Goal: Task Accomplishment & Management: Use online tool/utility

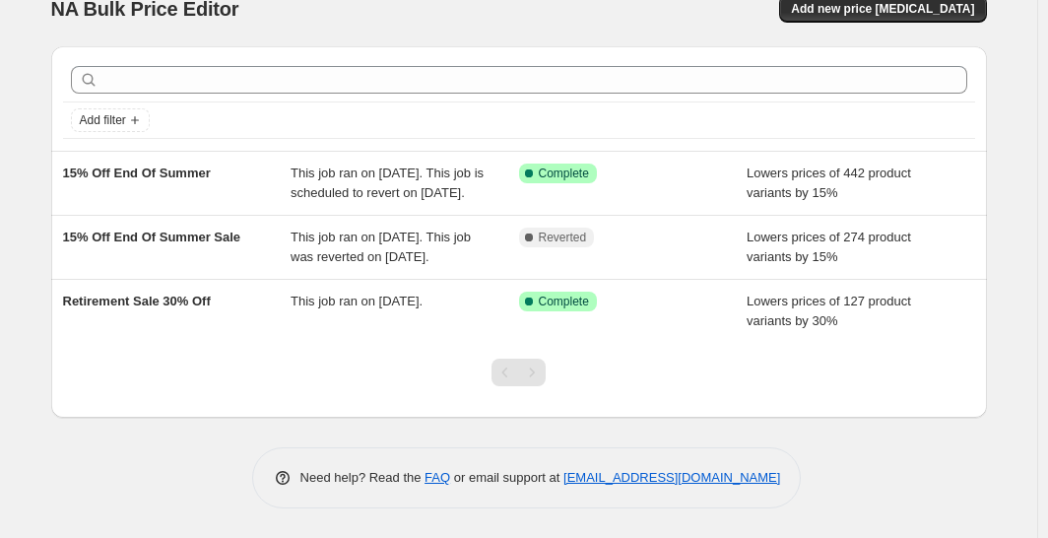
scroll to position [44, 0]
click at [198, 304] on span "Retirement Sale 30% Off" at bounding box center [137, 300] width 148 height 15
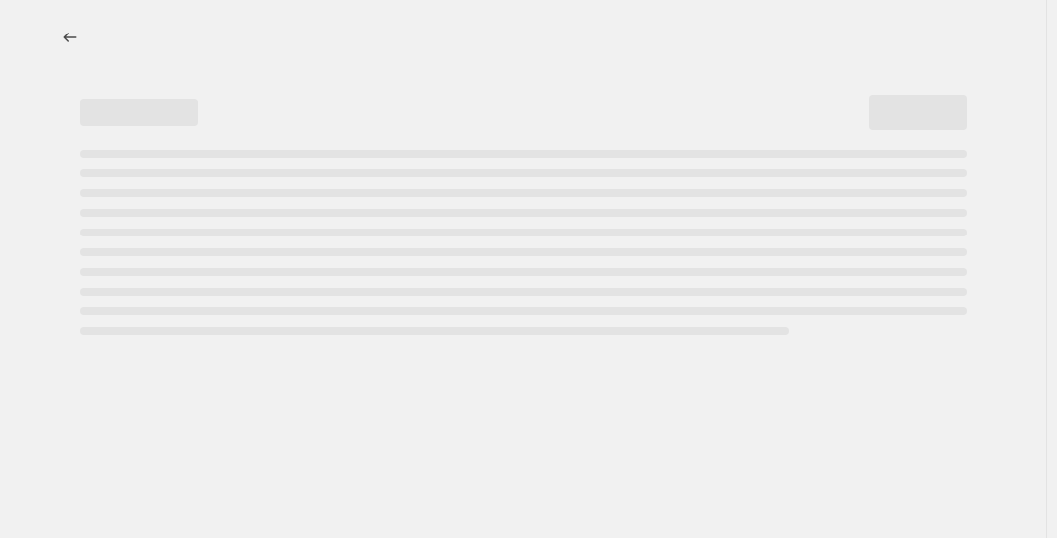
select select "percentage"
select select "collection"
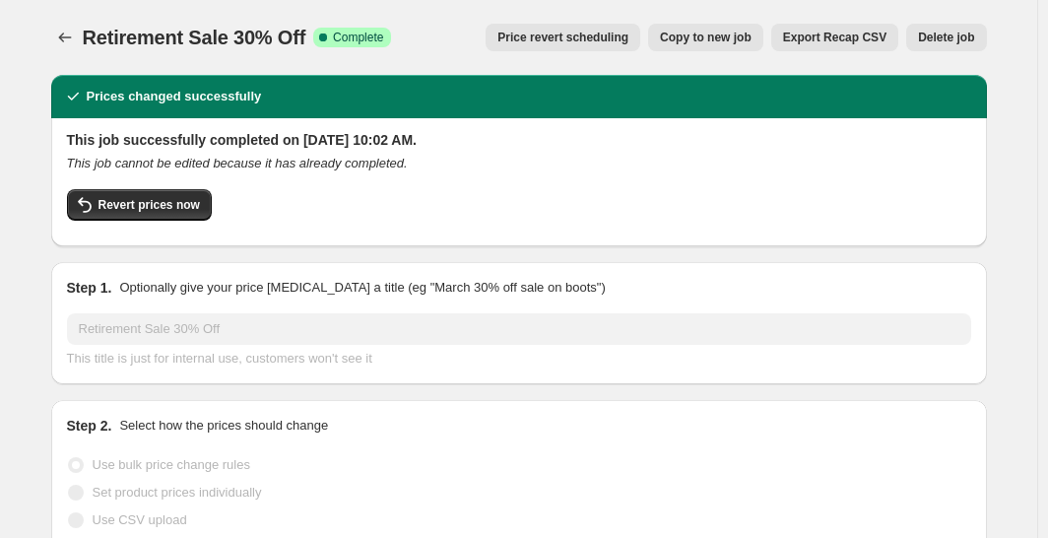
click at [149, 207] on span "Revert prices now" at bounding box center [148, 205] width 101 height 16
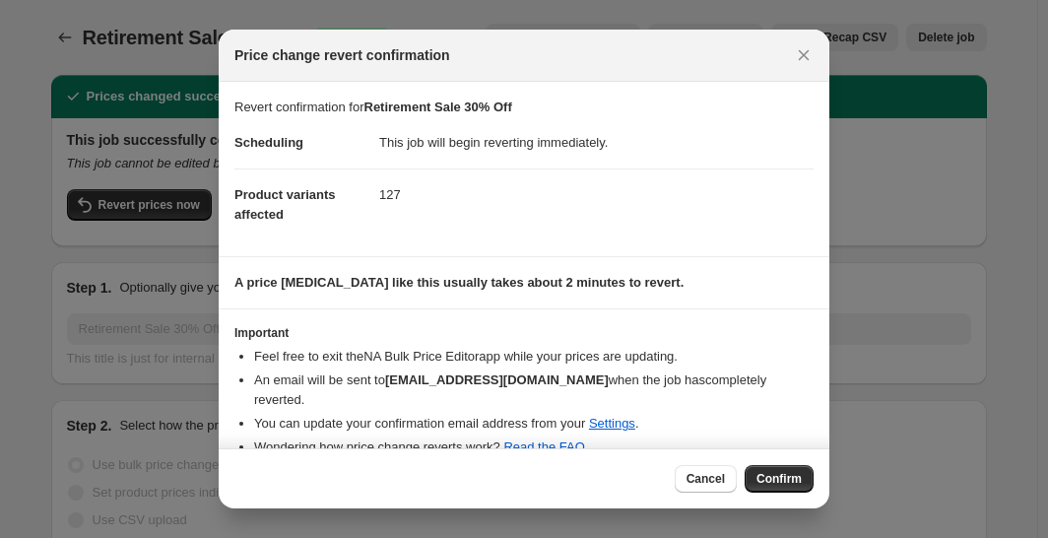
click at [794, 490] on button "Confirm" at bounding box center [778, 479] width 69 height 28
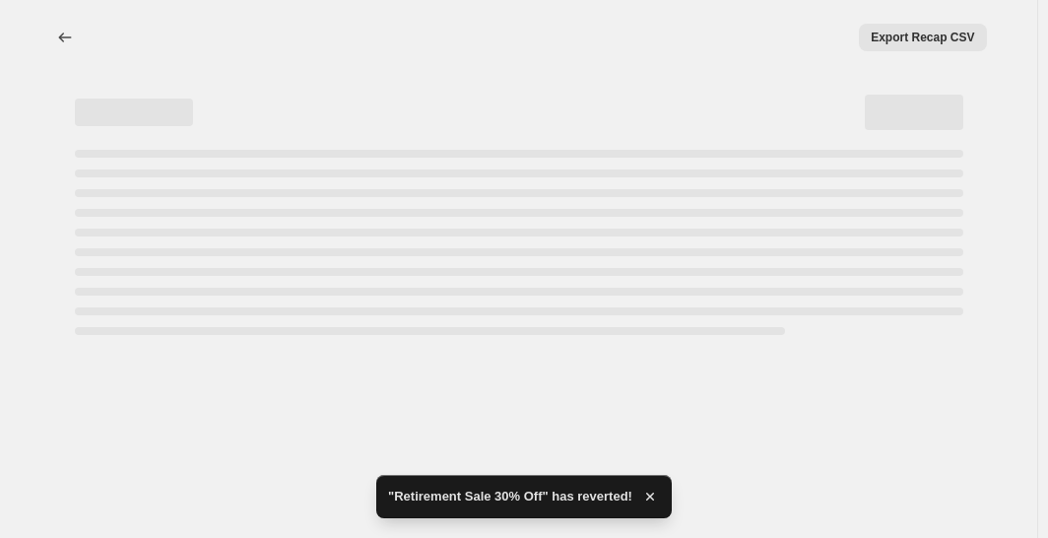
select select "percentage"
select select "collection"
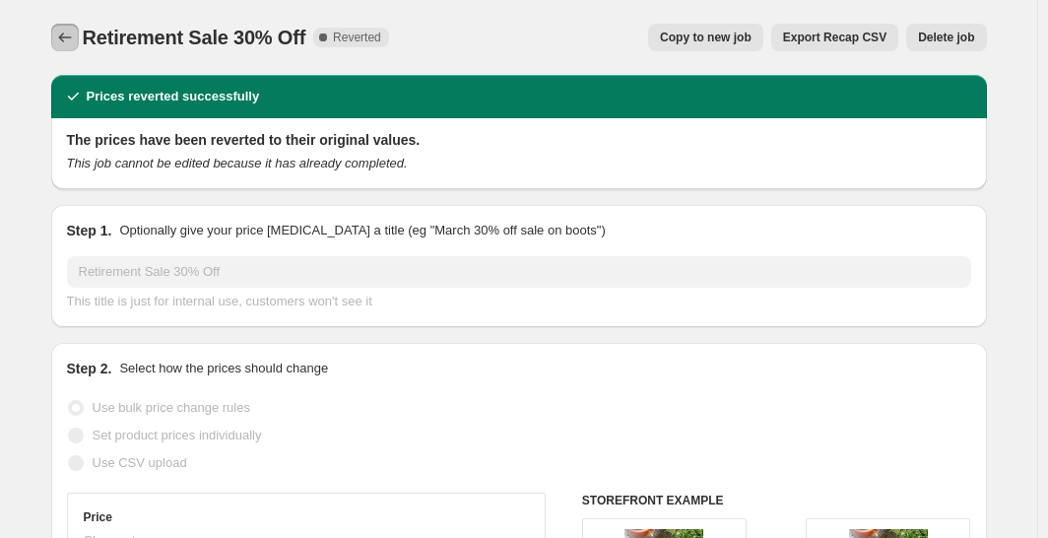
click at [66, 42] on icon "Price change jobs" at bounding box center [65, 38] width 20 height 20
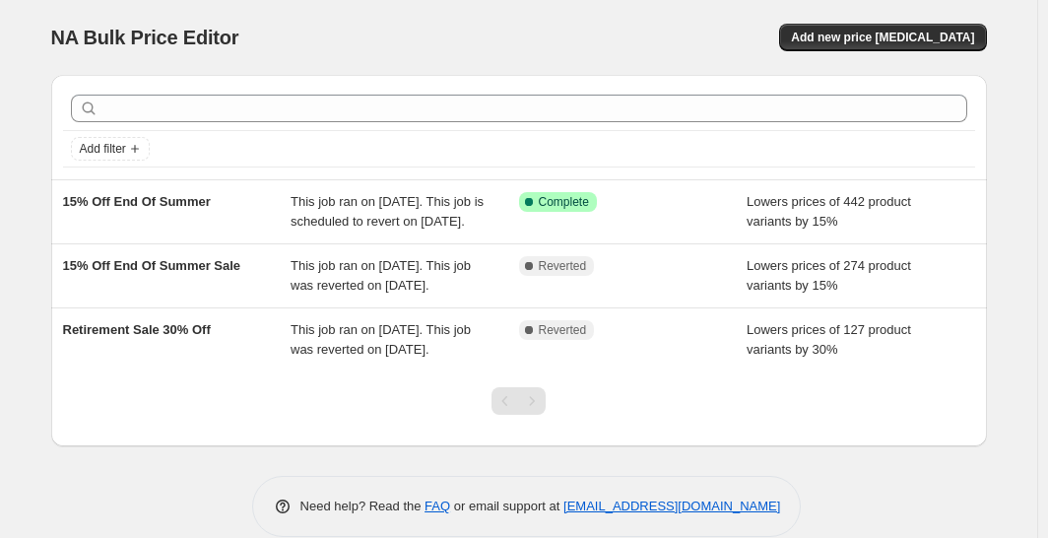
scroll to position [65, 0]
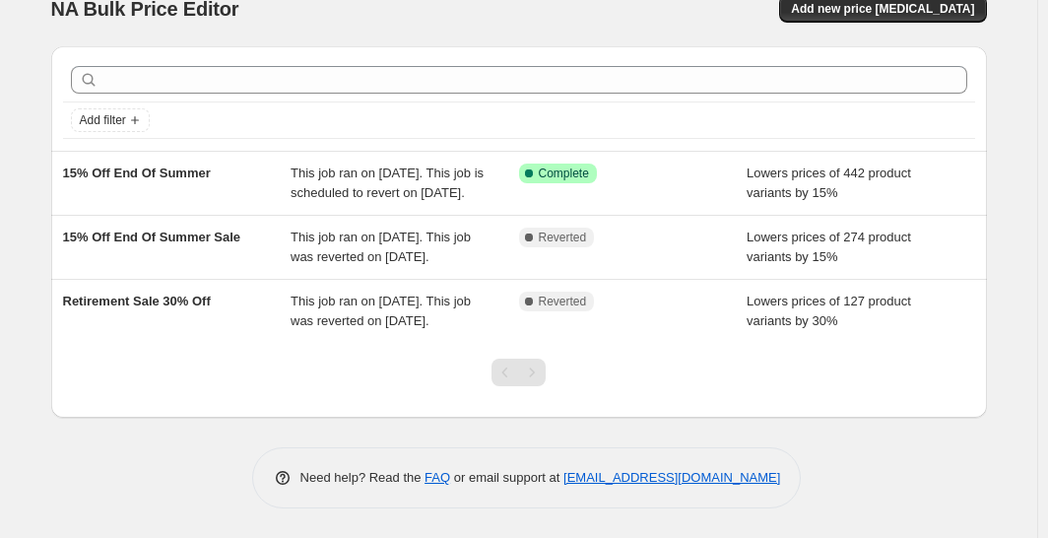
click at [243, 291] on div "Retirement Sale 30% Off" at bounding box center [177, 310] width 228 height 39
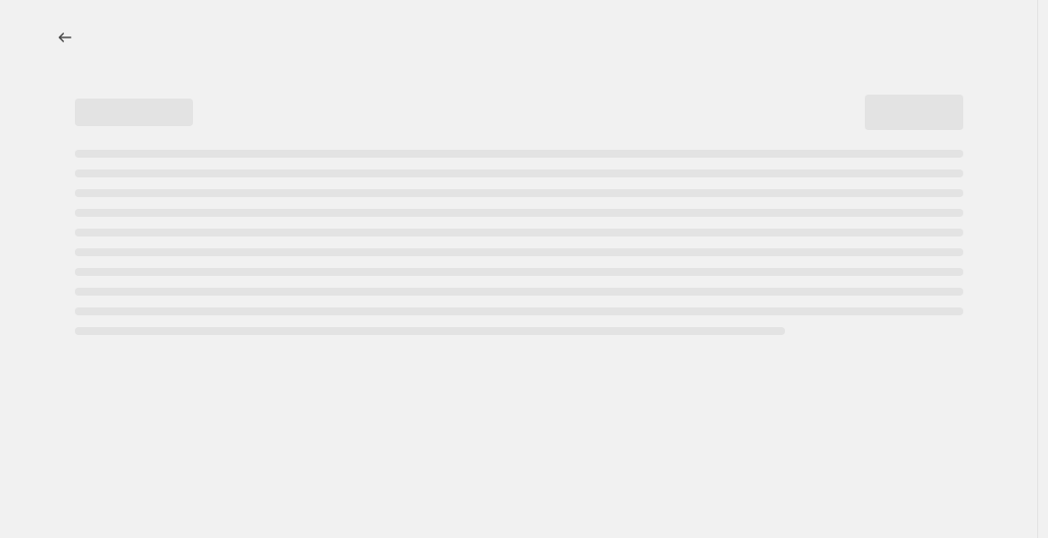
select select "percentage"
select select "collection"
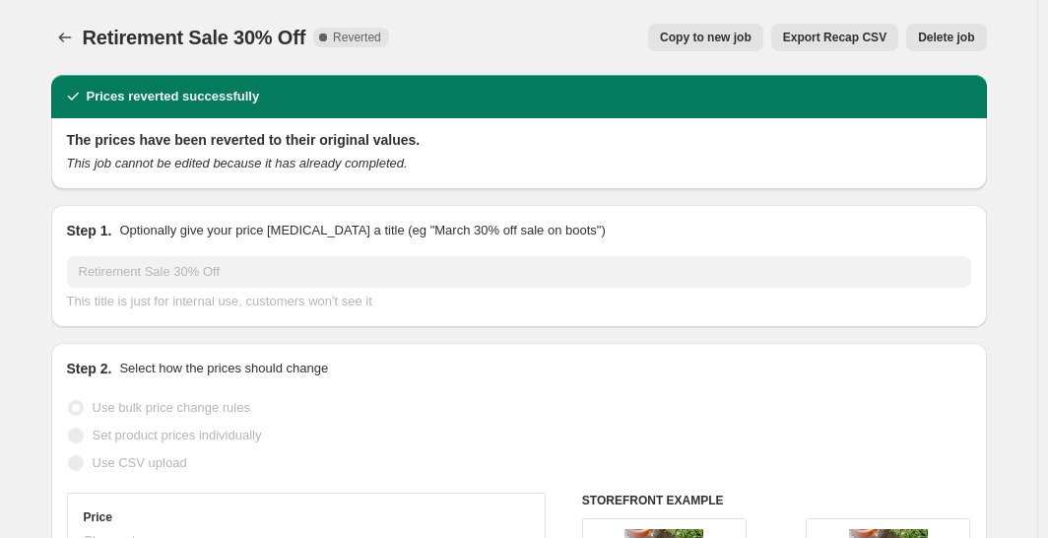
click at [736, 41] on span "Copy to new job" at bounding box center [706, 38] width 92 height 16
select select "percentage"
select select "collection"
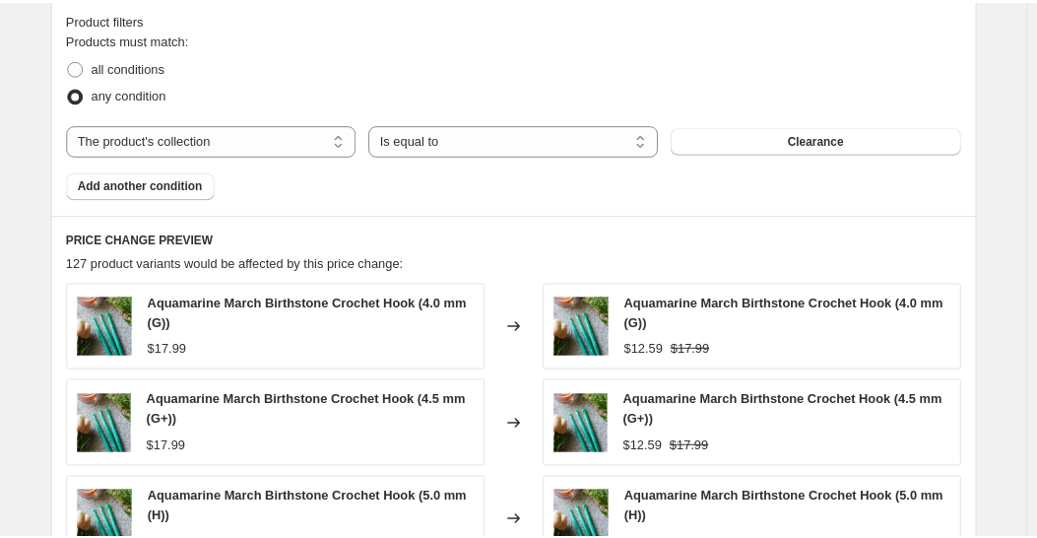
scroll to position [1100, 0]
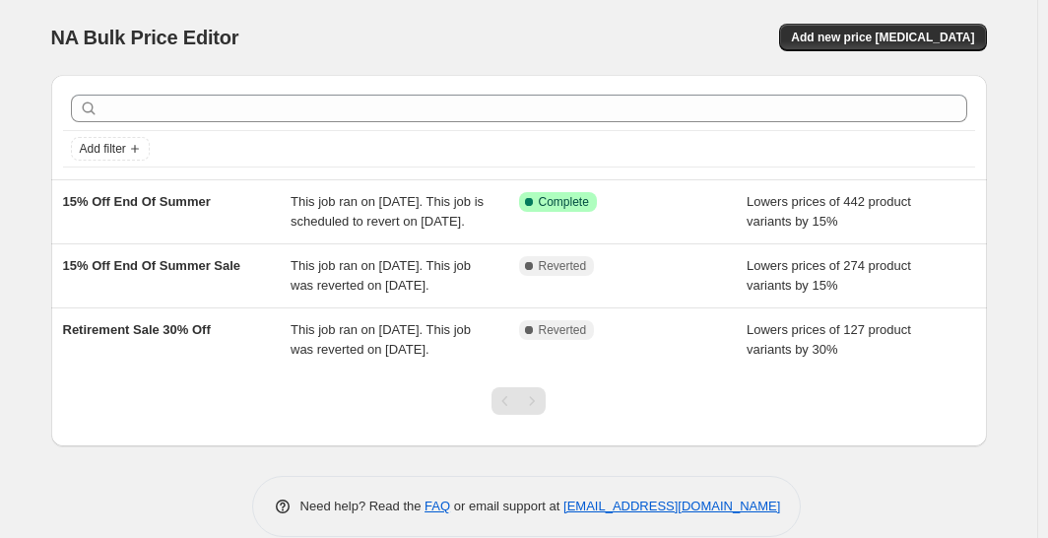
scroll to position [65, 0]
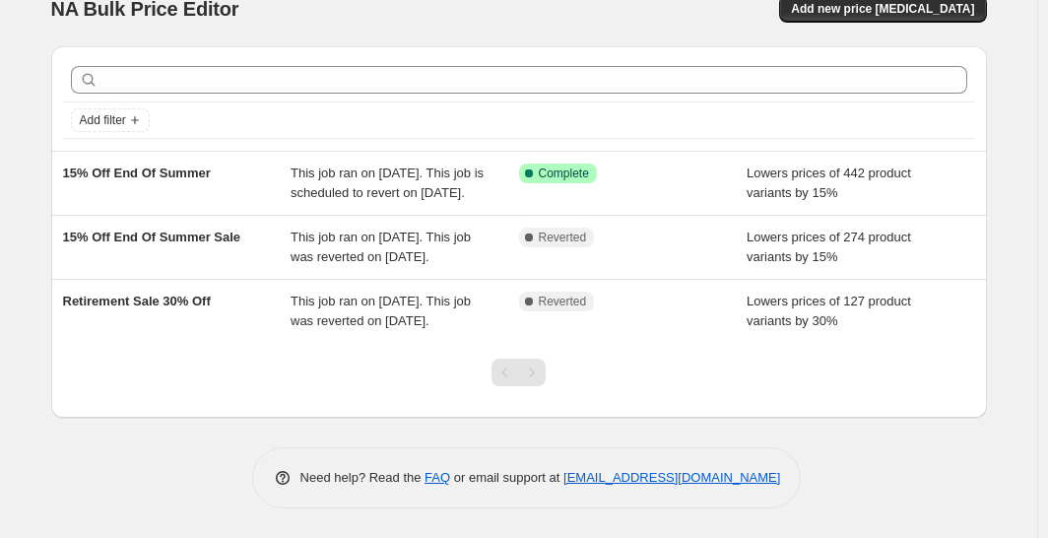
click at [244, 295] on div "Retirement Sale 30% Off" at bounding box center [177, 310] width 228 height 39
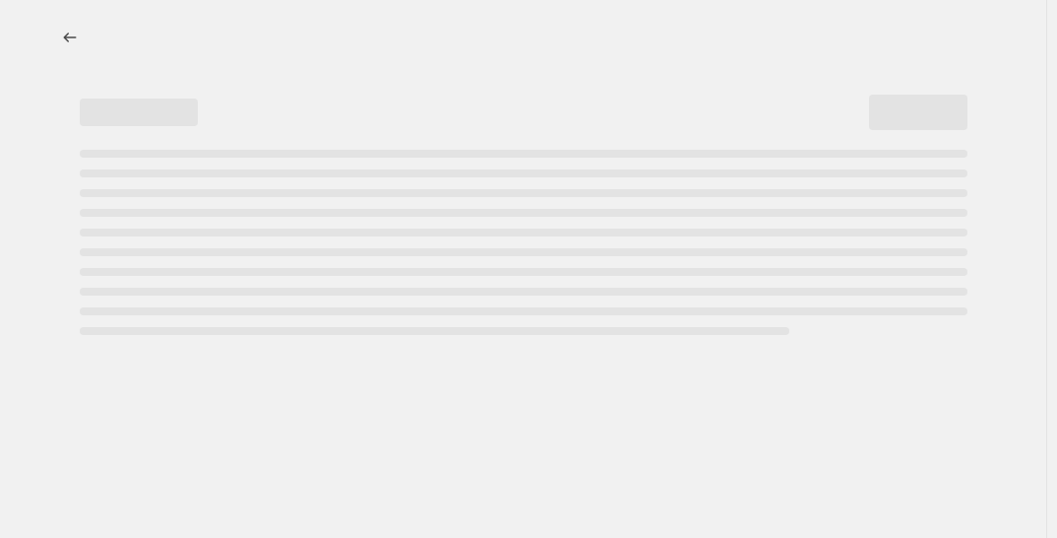
select select "percentage"
select select "collection"
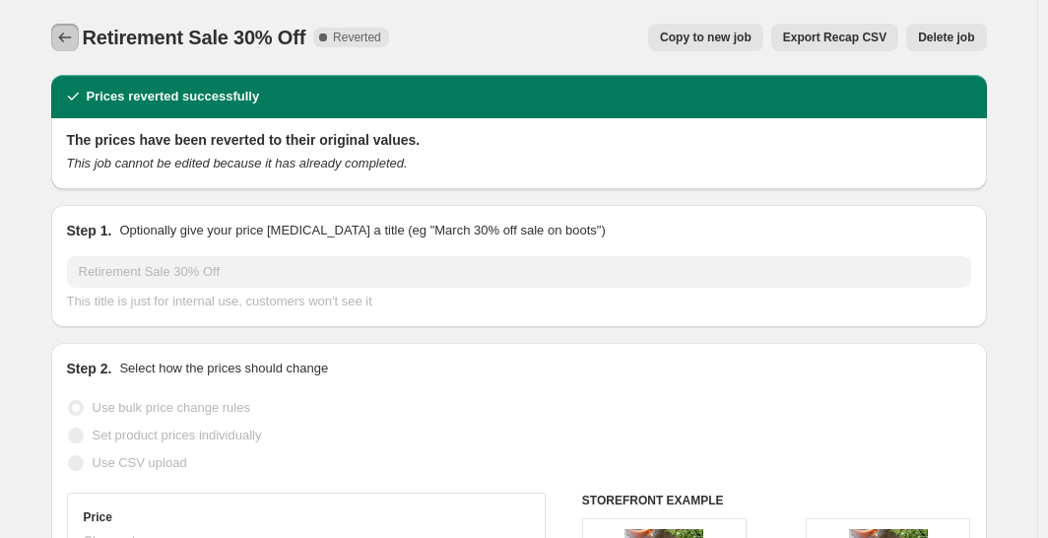
click at [75, 29] on icon "Price change jobs" at bounding box center [65, 38] width 20 height 20
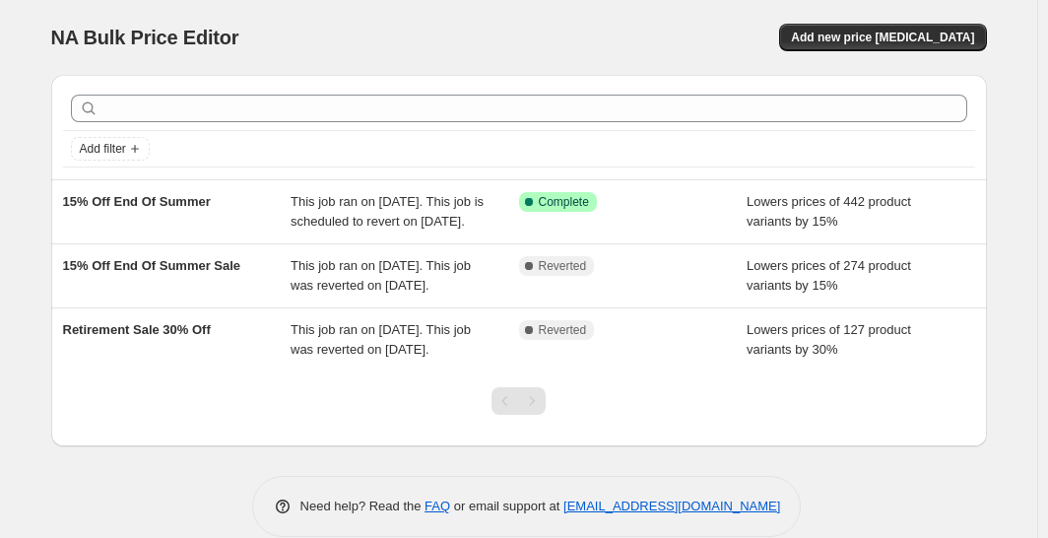
click at [555, 338] on span "Complete Reverted" at bounding box center [557, 330] width 76 height 20
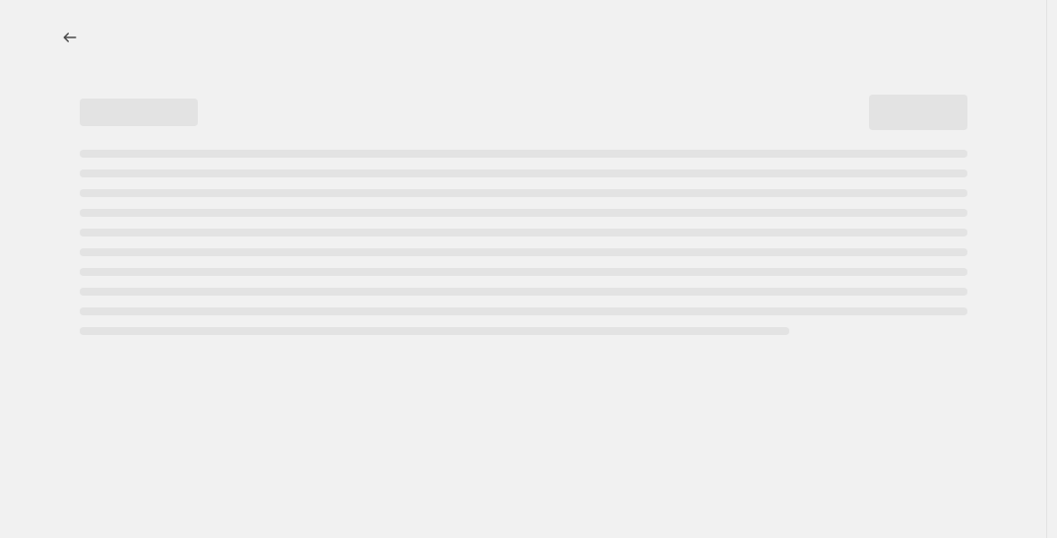
select select "percentage"
select select "collection"
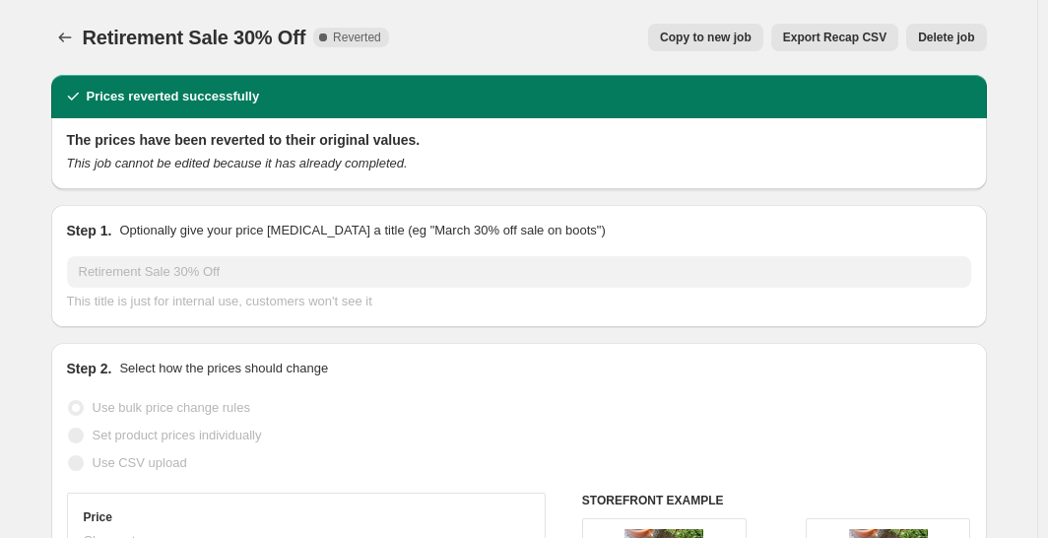
click at [961, 31] on span "Delete job" at bounding box center [946, 38] width 56 height 16
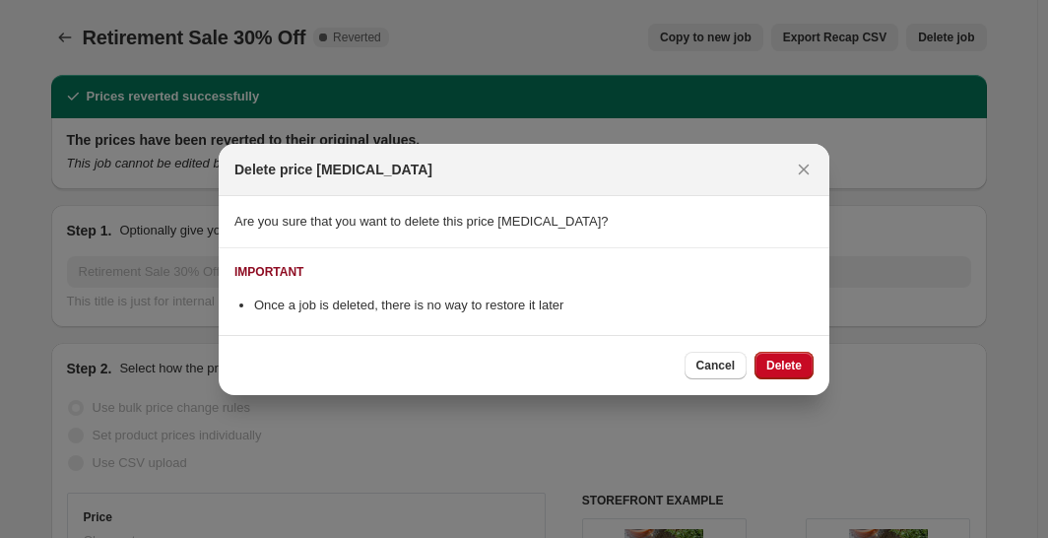
click at [717, 370] on span "Cancel" at bounding box center [715, 365] width 38 height 16
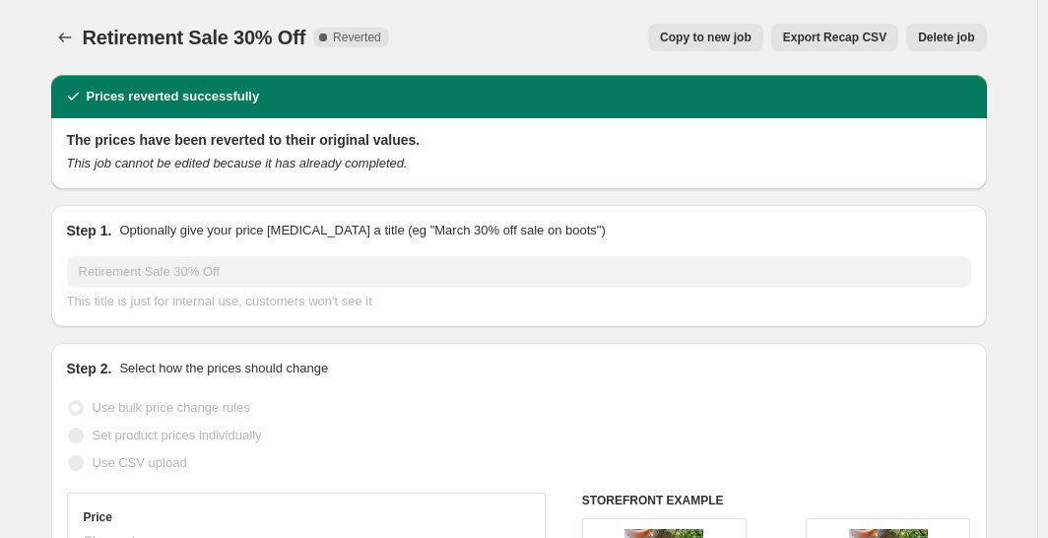
click at [74, 287] on div "Retirement Sale 30% Off This title is just for internal use, customers won't se…" at bounding box center [519, 283] width 904 height 55
click at [967, 47] on button "Delete job" at bounding box center [946, 38] width 80 height 28
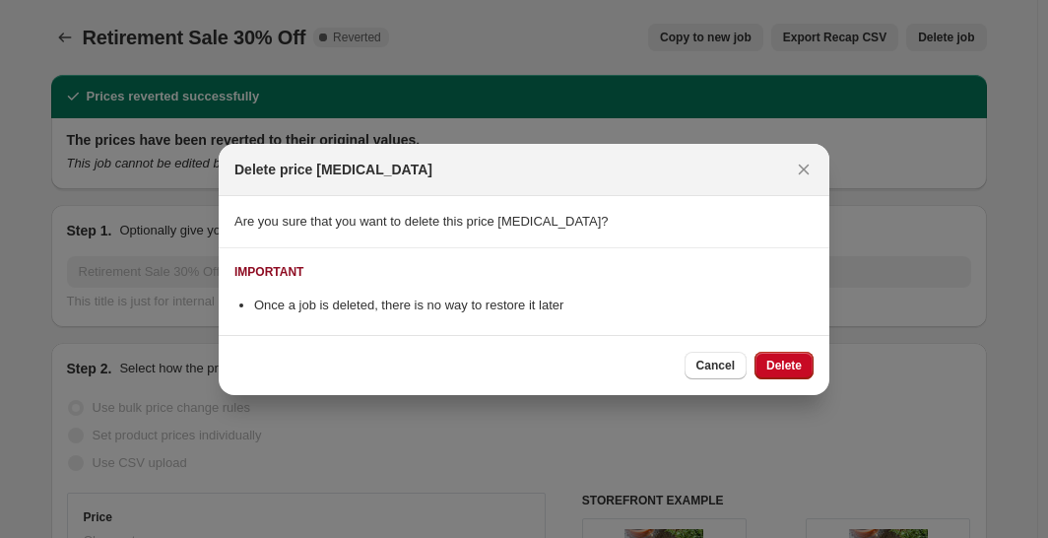
click at [773, 367] on span "Delete" at bounding box center [783, 365] width 35 height 16
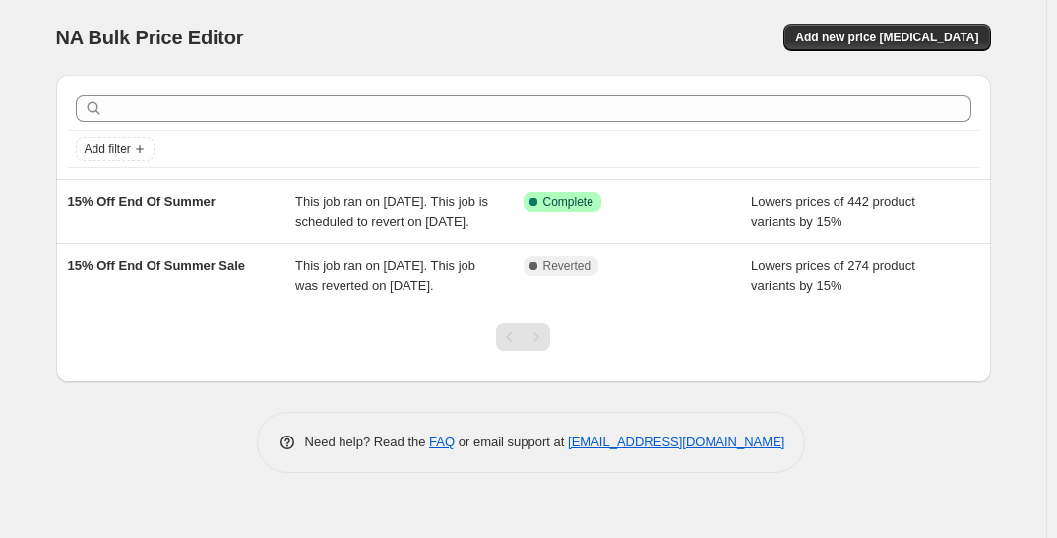
click at [904, 42] on span "Add new price [MEDICAL_DATA]" at bounding box center [887, 38] width 183 height 16
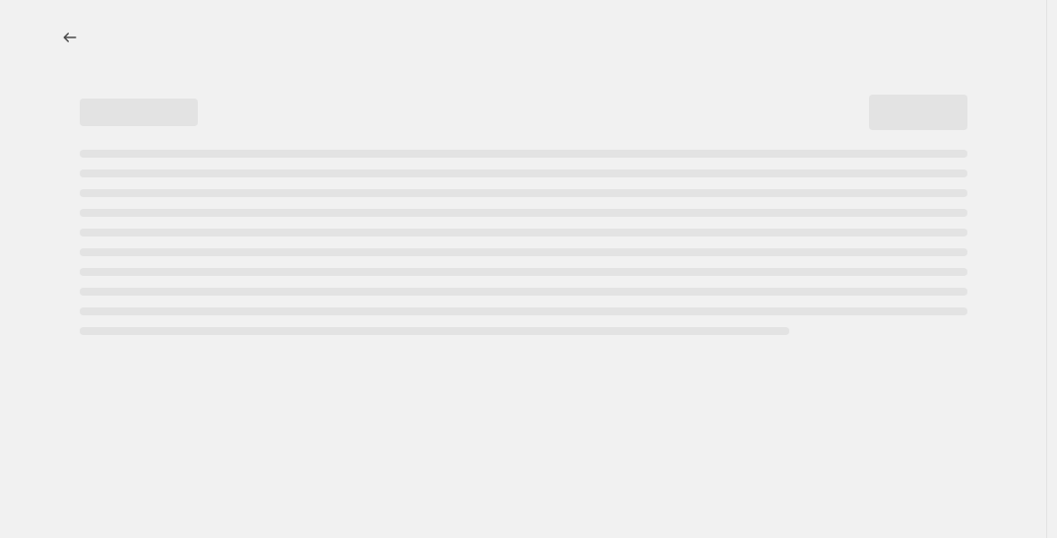
select select "percentage"
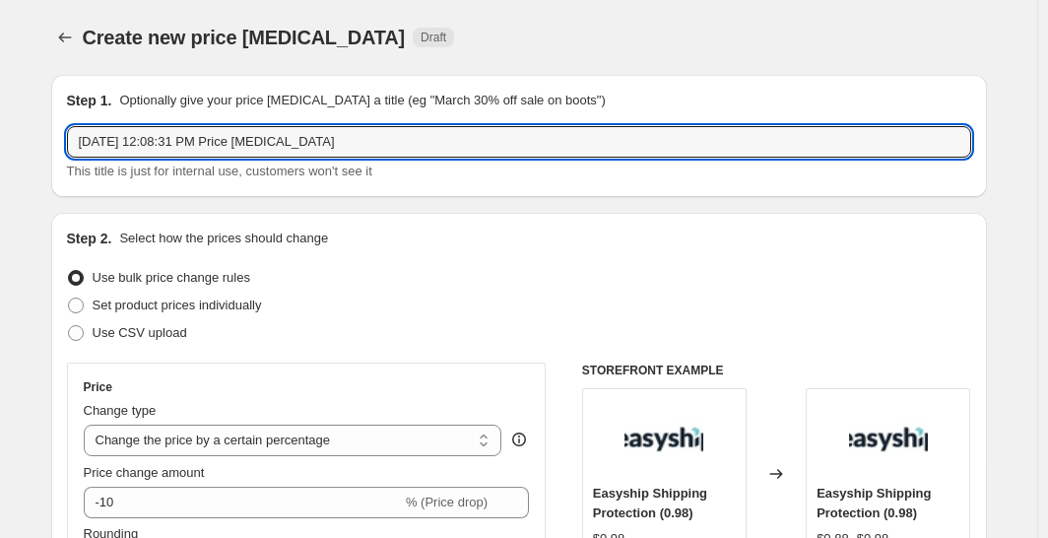
drag, startPoint x: 381, startPoint y: 141, endPoint x: 57, endPoint y: 147, distance: 324.0
click at [57, 147] on div "Step 1. Optionally give your price [MEDICAL_DATA] a title (eg "March 30% off sa…" at bounding box center [518, 136] width 935 height 122
paste input "Retirement Sale 30% Off"
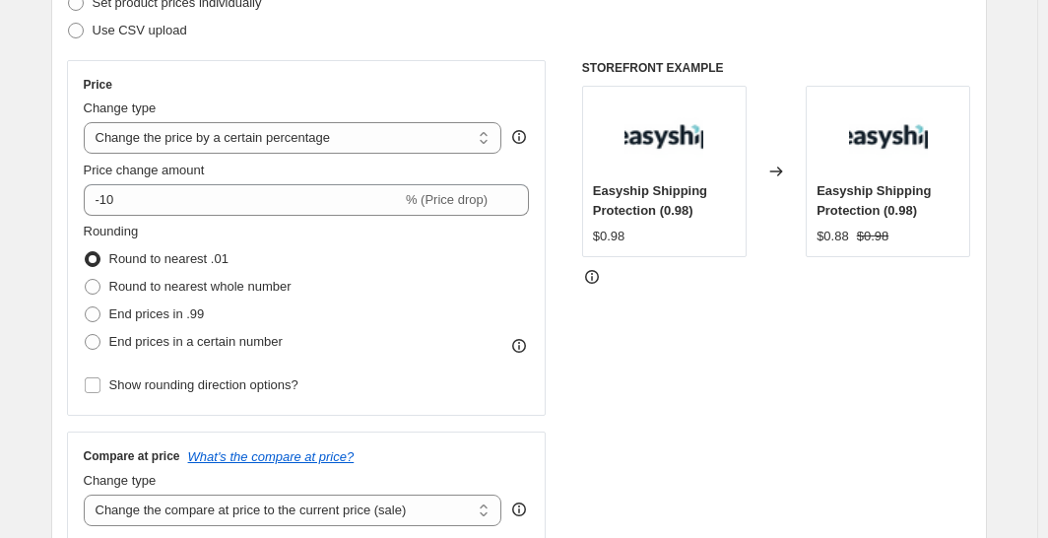
scroll to position [304, 0]
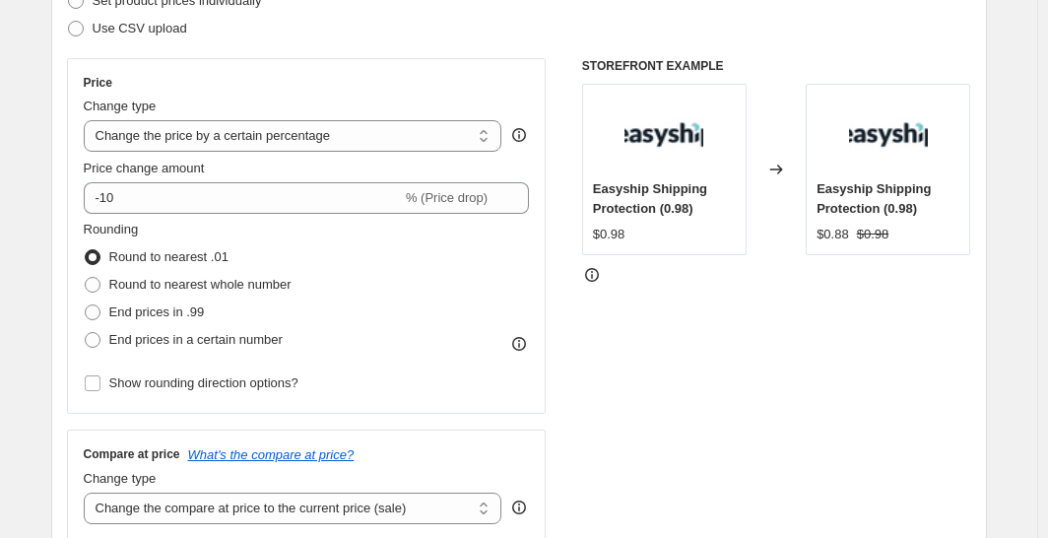
type input "Retirement Sale 30% Off"
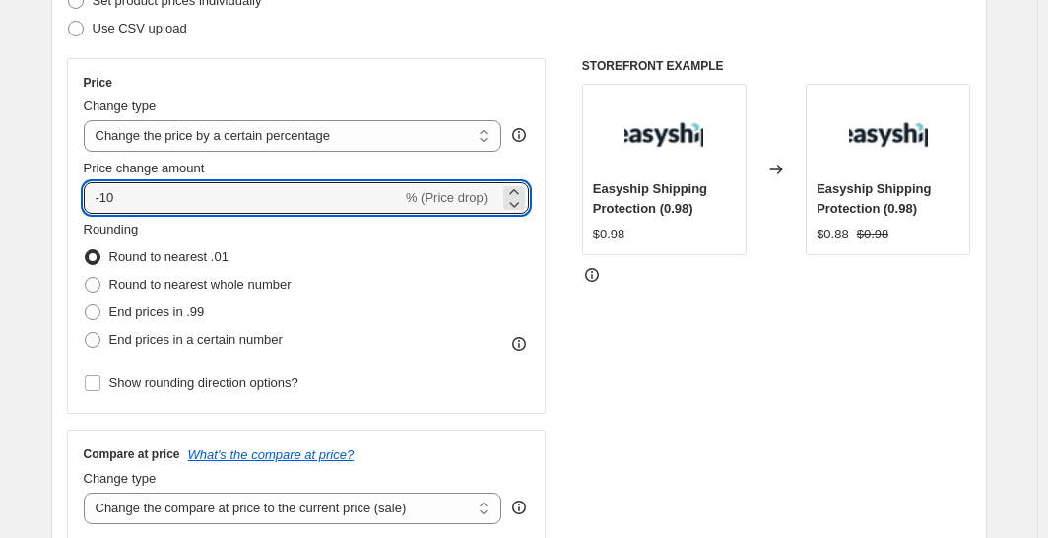
click at [250, 200] on input "-10" at bounding box center [243, 198] width 318 height 32
type input "-1"
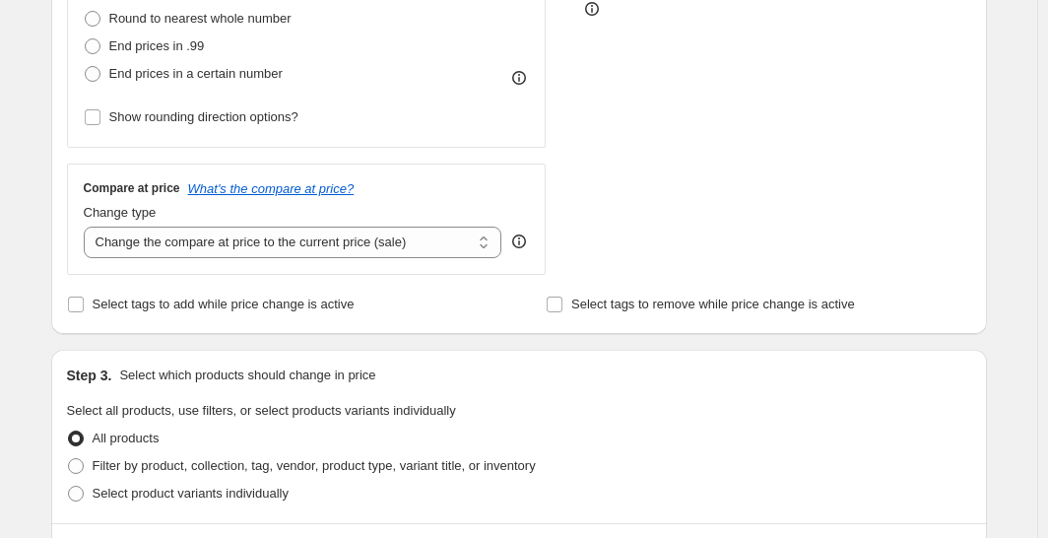
scroll to position [574, 0]
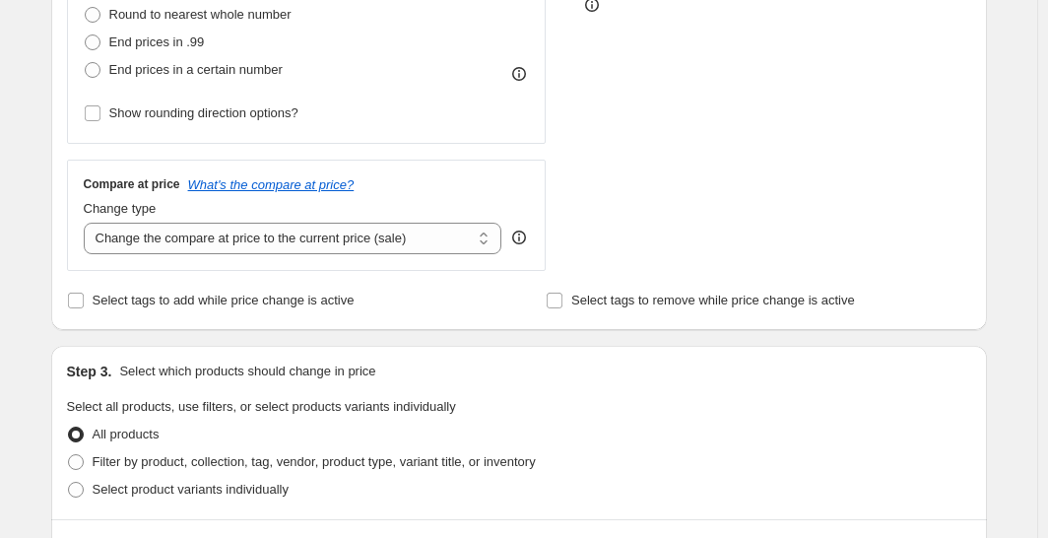
type input "-30"
click at [324, 240] on select "Change the compare at price to the current price (sale) Change the compare at p…" at bounding box center [293, 239] width 418 height 32
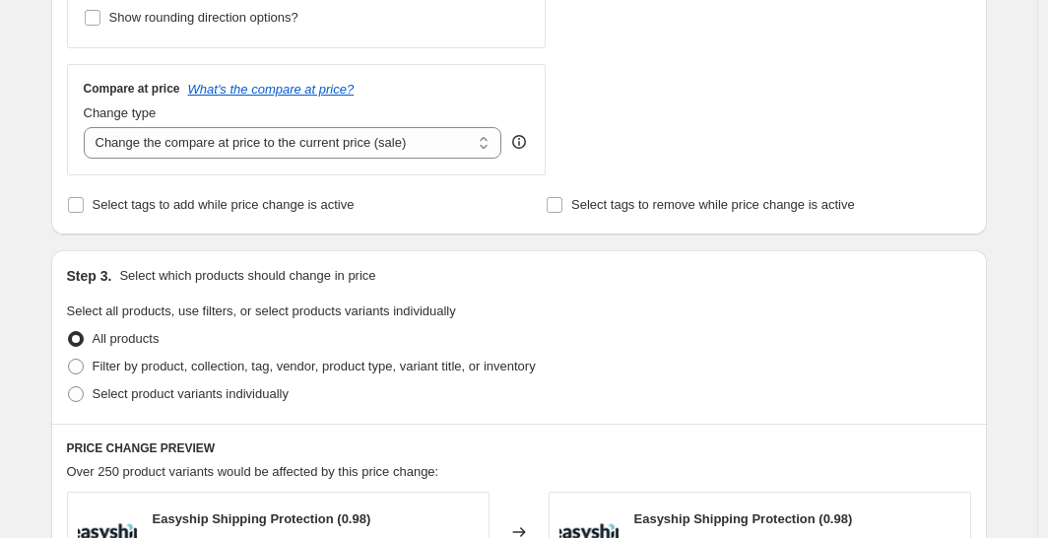
scroll to position [671, 0]
click at [181, 366] on span "Filter by product, collection, tag, vendor, product type, variant title, or inv…" at bounding box center [314, 364] width 443 height 15
click at [69, 358] on input "Filter by product, collection, tag, vendor, product type, variant title, or inv…" at bounding box center [68, 357] width 1 height 1
radio input "true"
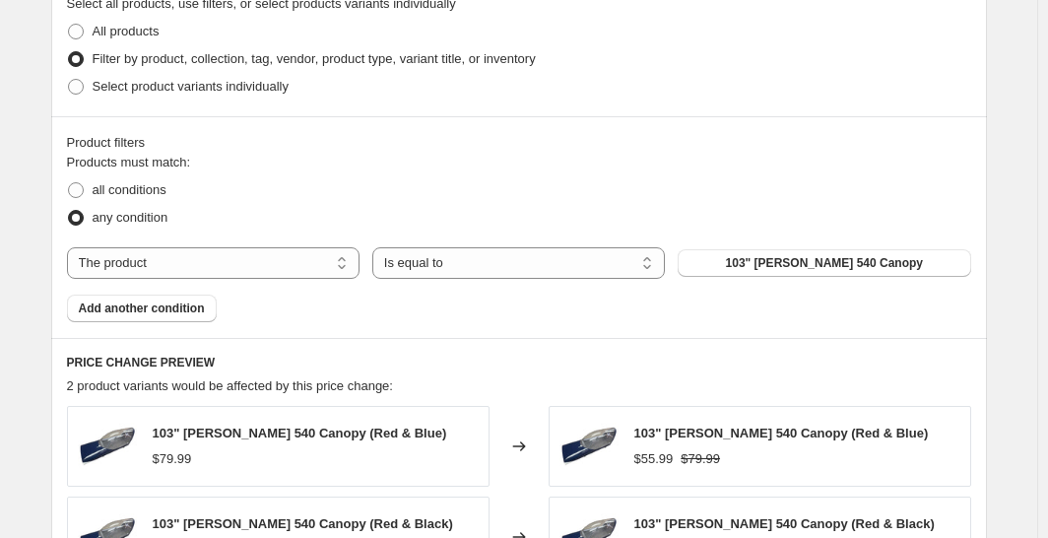
scroll to position [977, 0]
click at [343, 266] on select "The product The product's collection The product's tag The product's vendor The…" at bounding box center [213, 263] width 292 height 32
select select "collection"
click at [471, 269] on select "Is equal to Is not equal to" at bounding box center [518, 263] width 292 height 32
click at [376, 247] on select "Is equal to Is not equal to" at bounding box center [518, 263] width 292 height 32
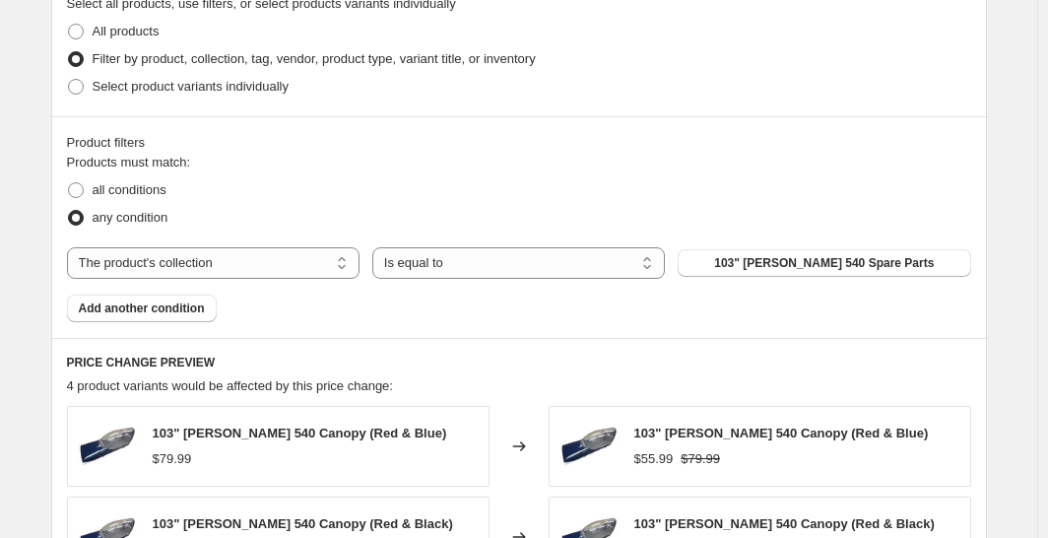
click at [746, 260] on button "103" [PERSON_NAME] 540 Spare Parts" at bounding box center [823, 263] width 292 height 28
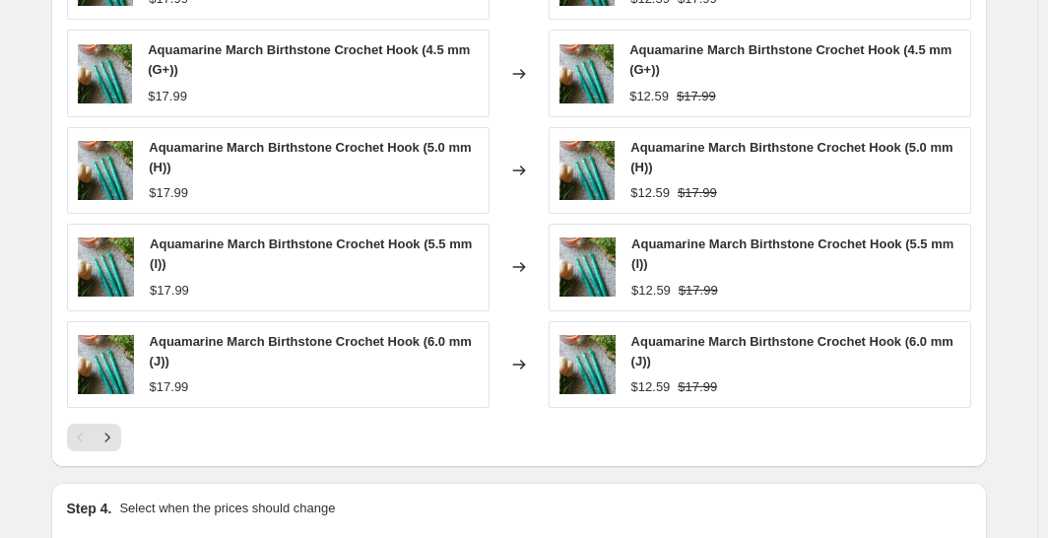
scroll to position [1448, 0]
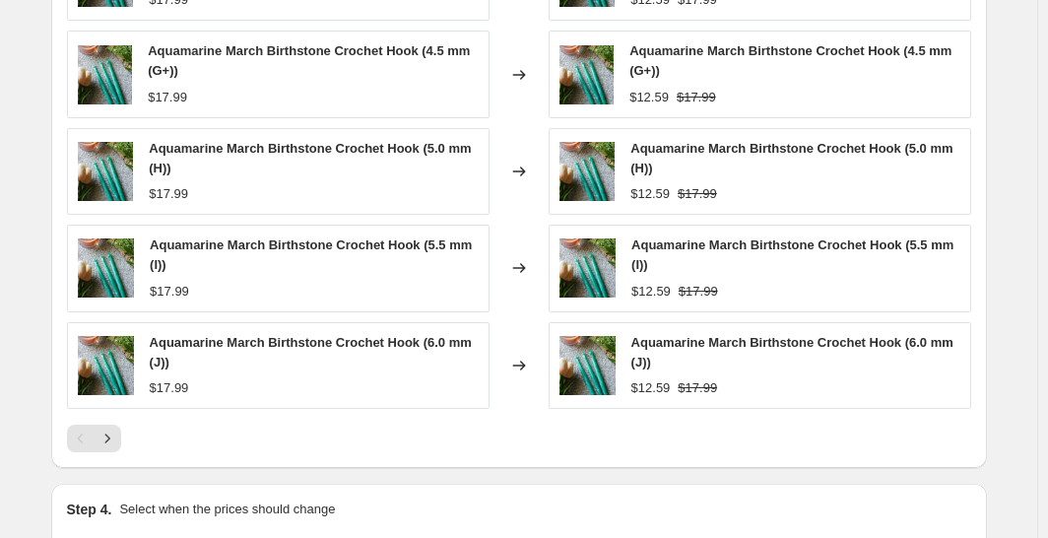
click at [111, 428] on icon "Next" at bounding box center [107, 438] width 20 height 20
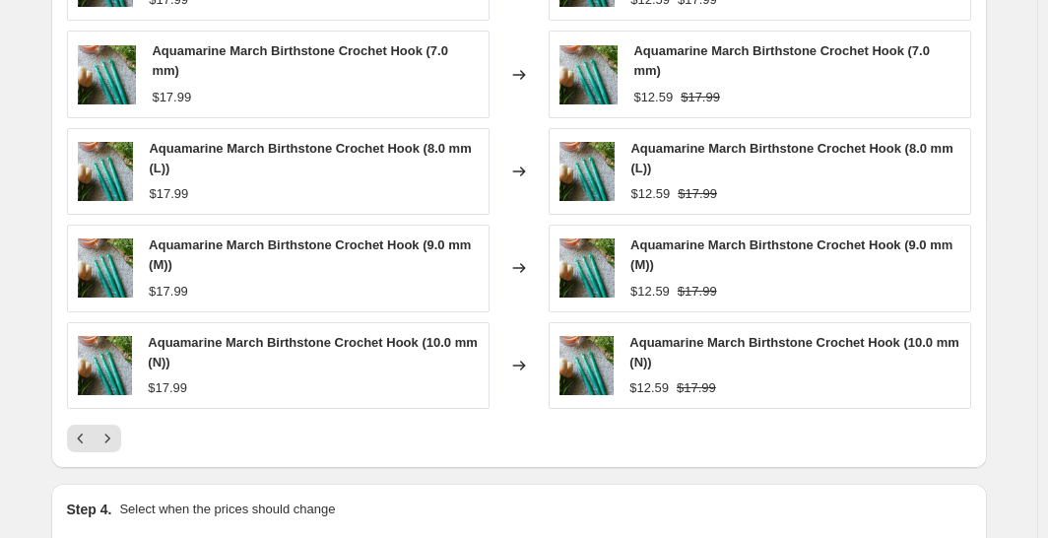
click at [111, 428] on icon "Next" at bounding box center [107, 438] width 20 height 20
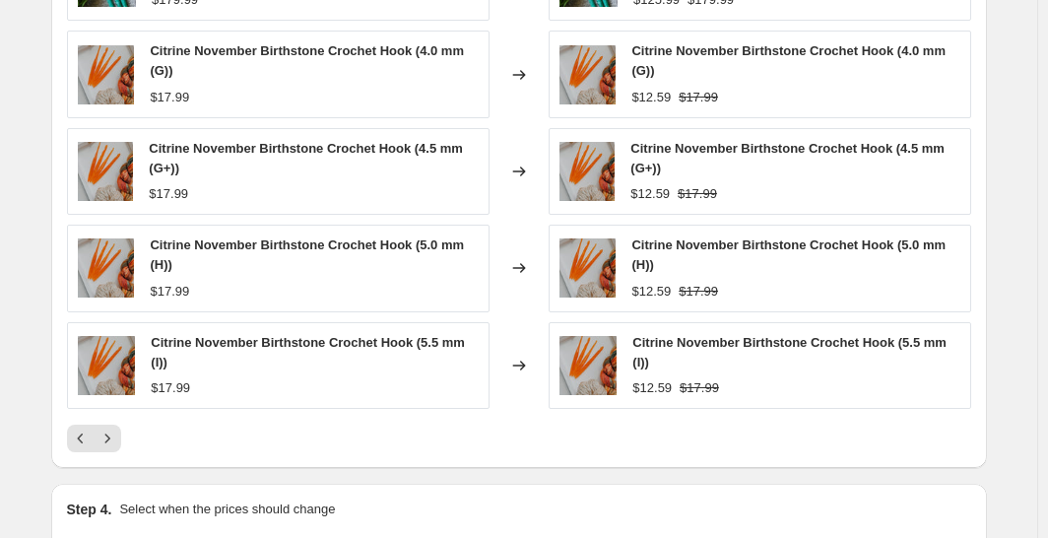
click at [111, 428] on icon "Next" at bounding box center [107, 438] width 20 height 20
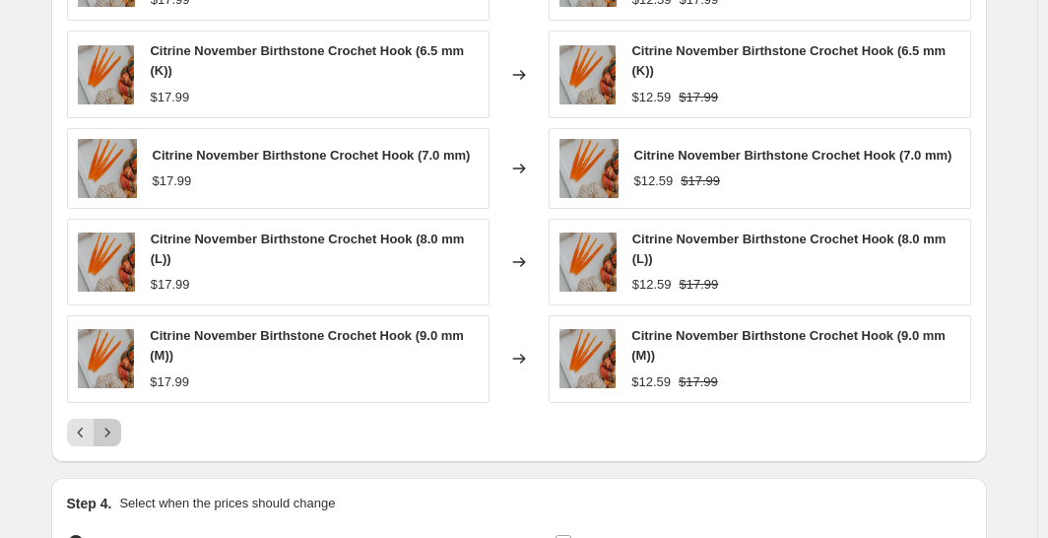
click at [111, 426] on icon "Next" at bounding box center [107, 432] width 20 height 20
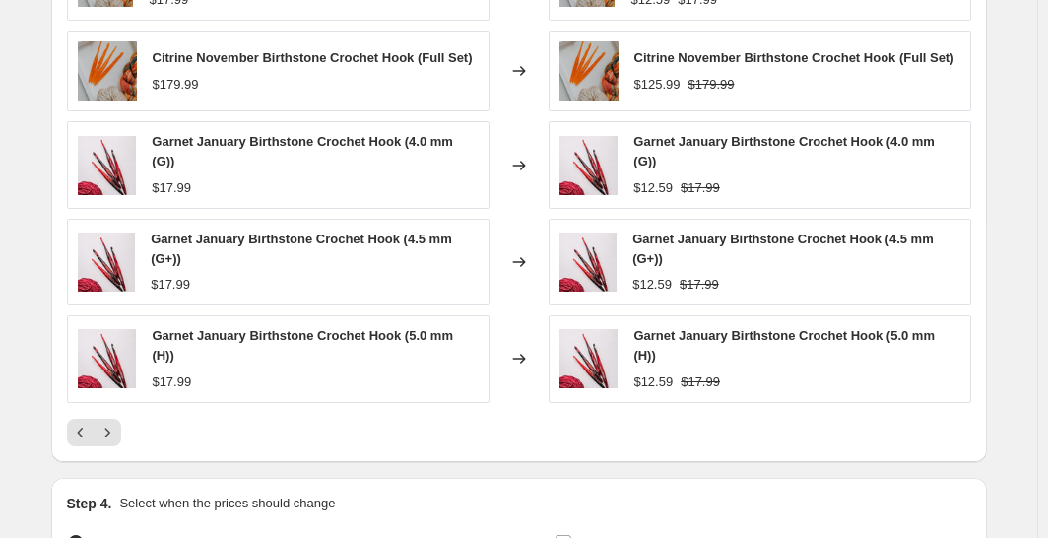
click at [111, 426] on button "Next" at bounding box center [108, 432] width 28 height 28
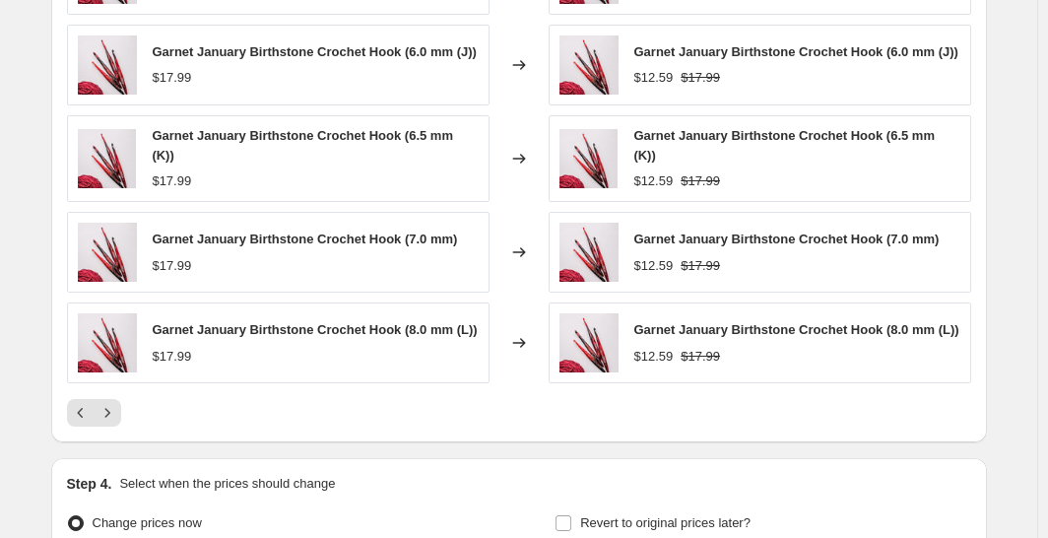
click at [111, 426] on div "PRICE CHANGE PREVIEW 127 product variants would be affected by this price chang…" at bounding box center [518, 154] width 935 height 577
click at [113, 407] on icon "Next" at bounding box center [107, 413] width 20 height 20
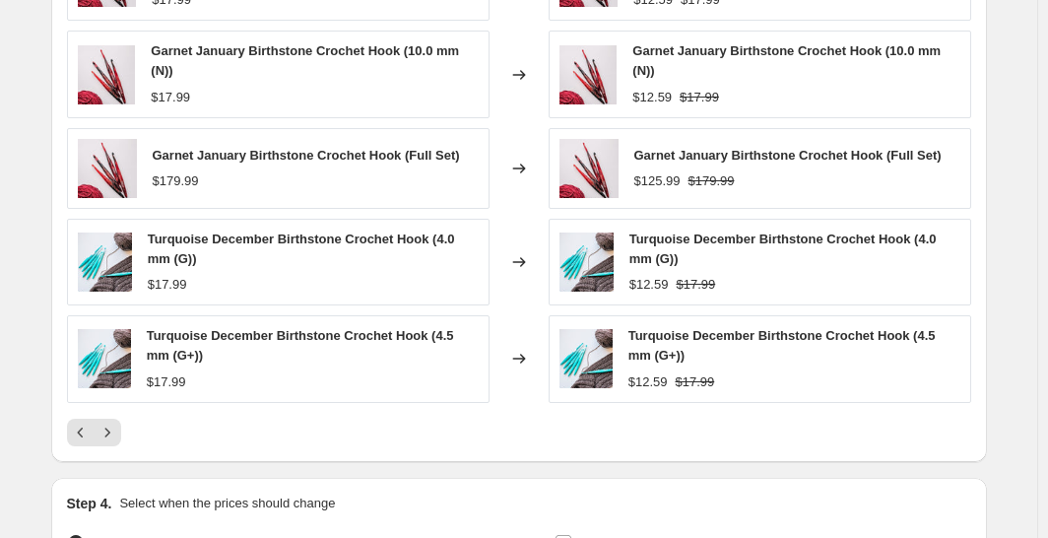
click at [110, 435] on icon "Next" at bounding box center [107, 432] width 20 height 20
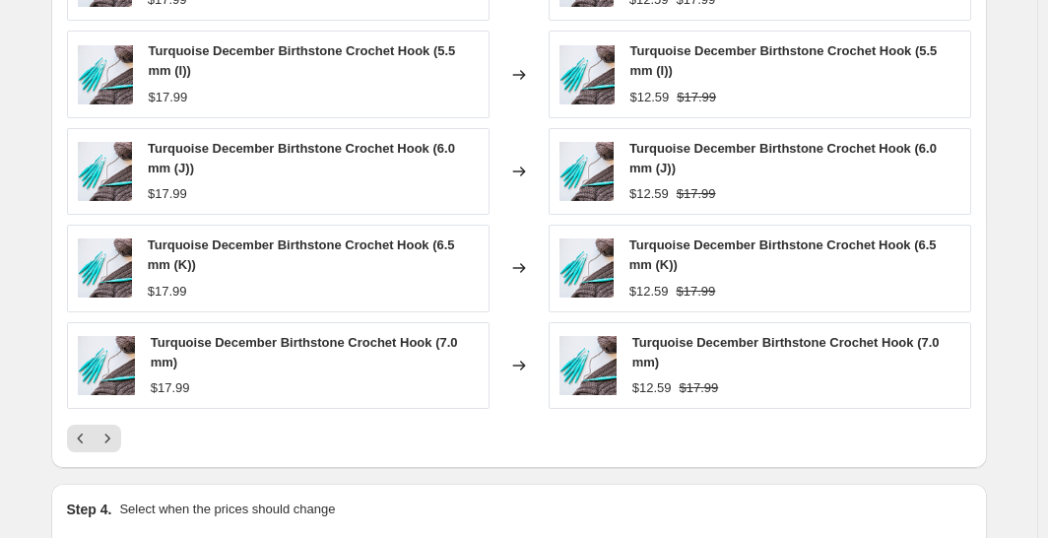
click at [110, 435] on icon "Next" at bounding box center [107, 438] width 20 height 20
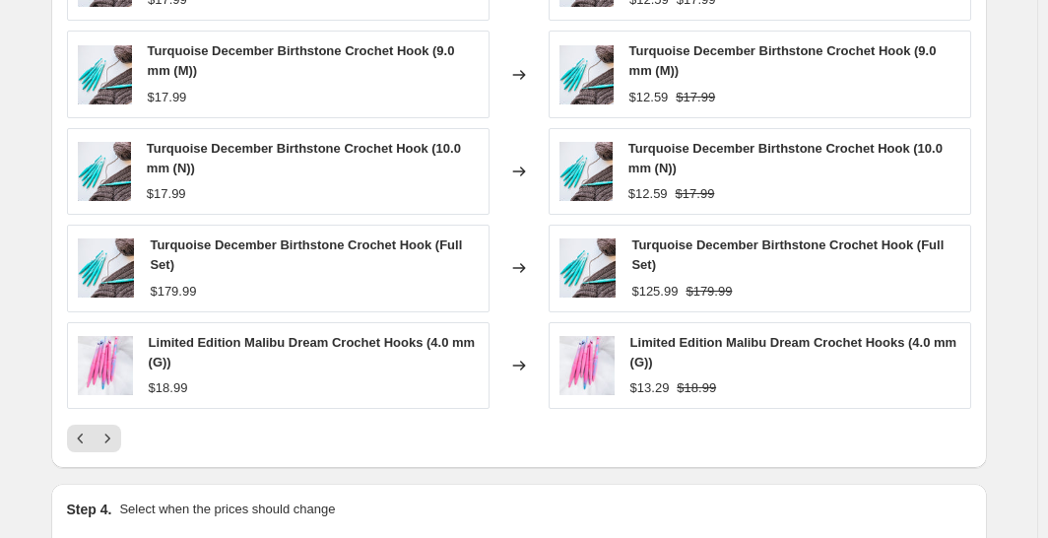
click at [110, 435] on icon "Next" at bounding box center [107, 438] width 20 height 20
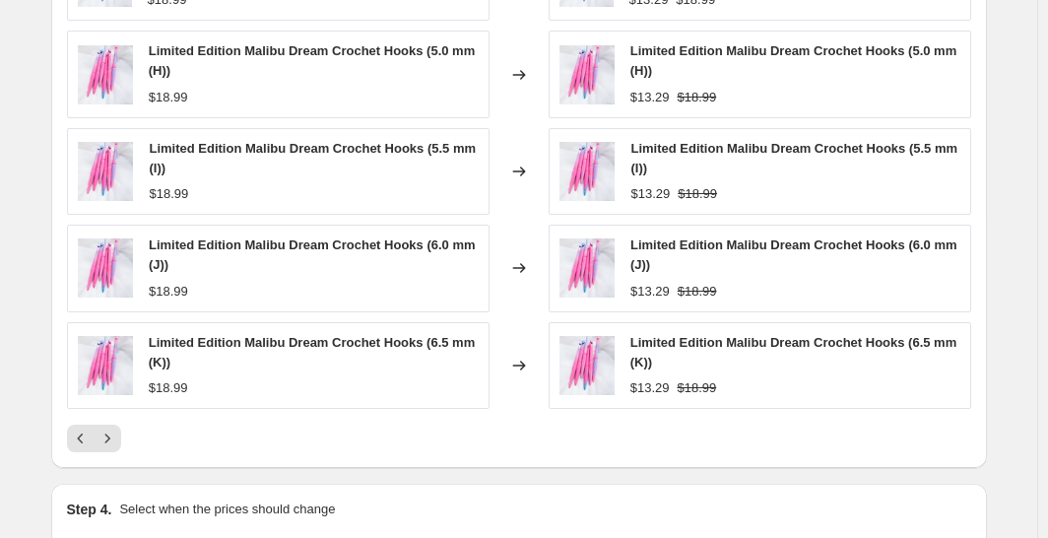
click at [110, 435] on icon "Next" at bounding box center [107, 438] width 20 height 20
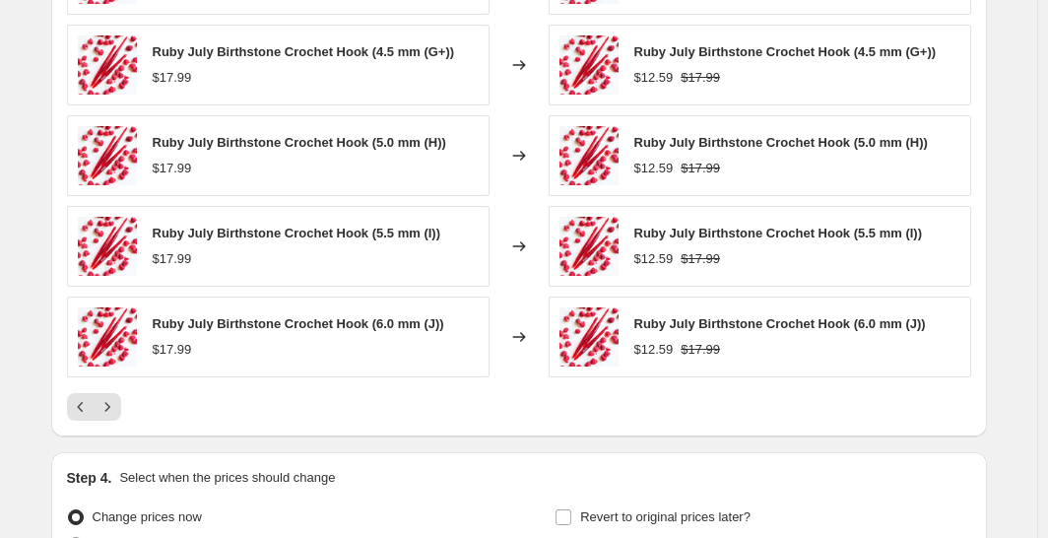
click at [114, 404] on icon "Next" at bounding box center [107, 407] width 20 height 20
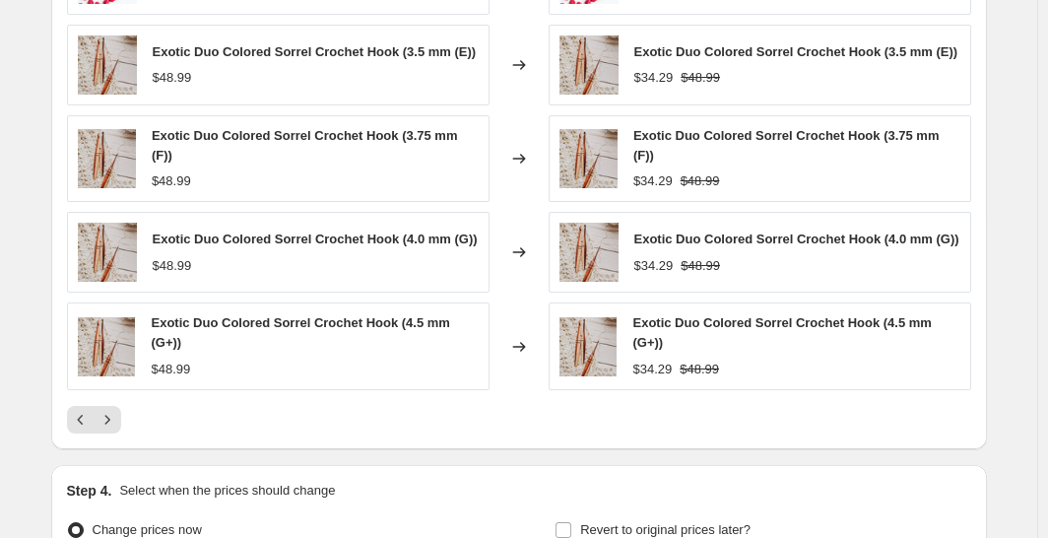
click at [114, 410] on icon "Next" at bounding box center [107, 420] width 20 height 20
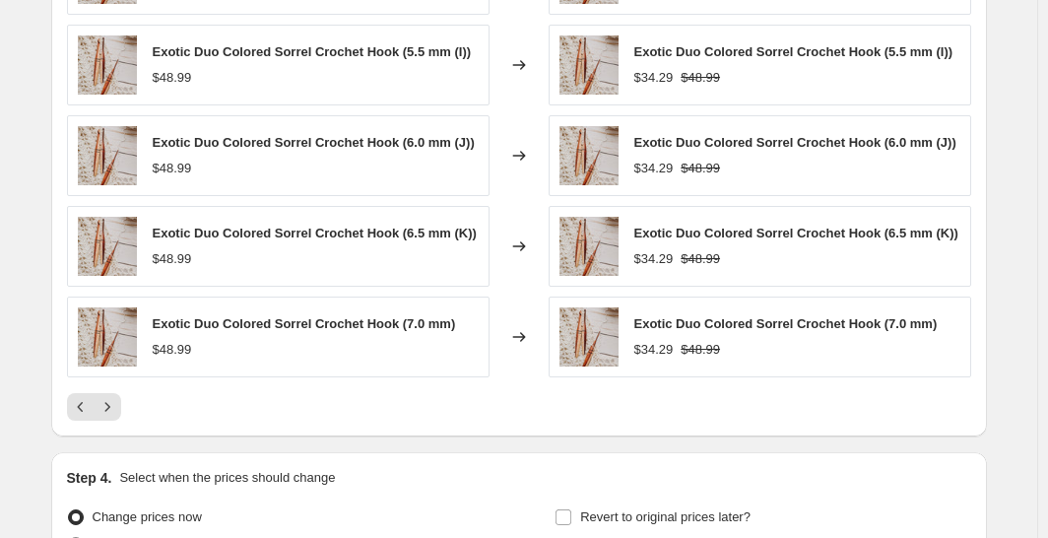
click at [114, 404] on icon "Next" at bounding box center [107, 407] width 20 height 20
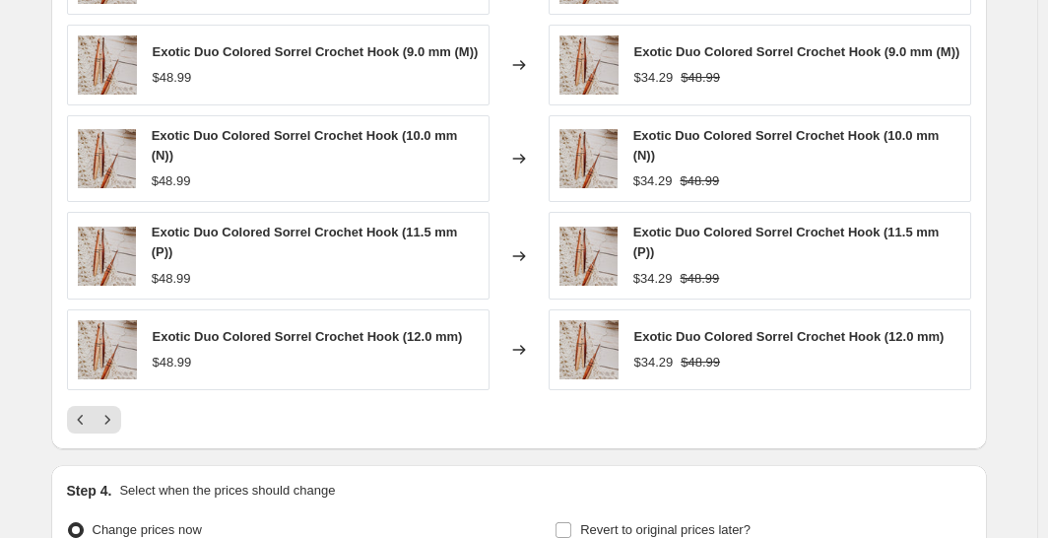
click at [114, 406] on button "Next" at bounding box center [108, 420] width 28 height 28
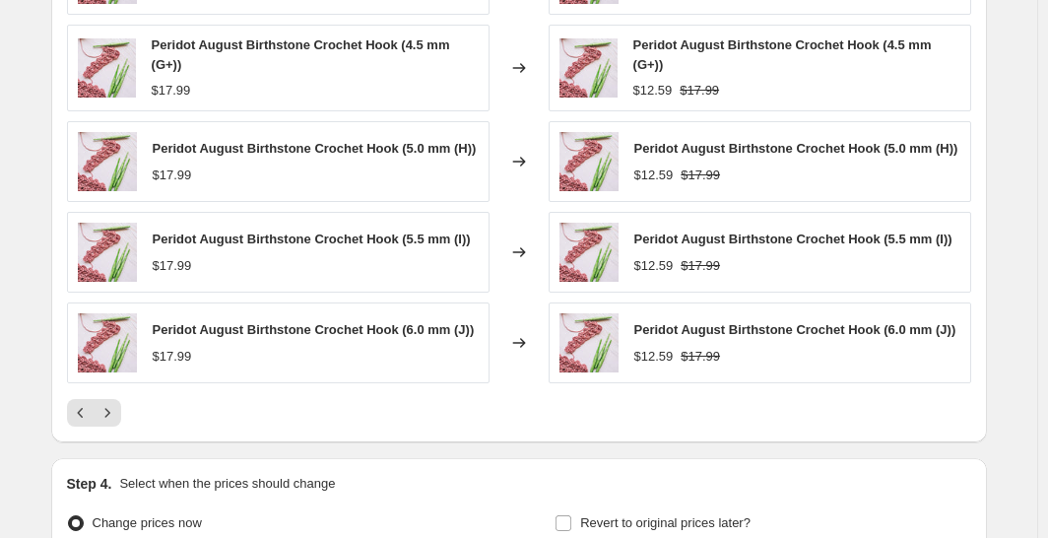
click at [114, 404] on icon "Next" at bounding box center [107, 413] width 20 height 20
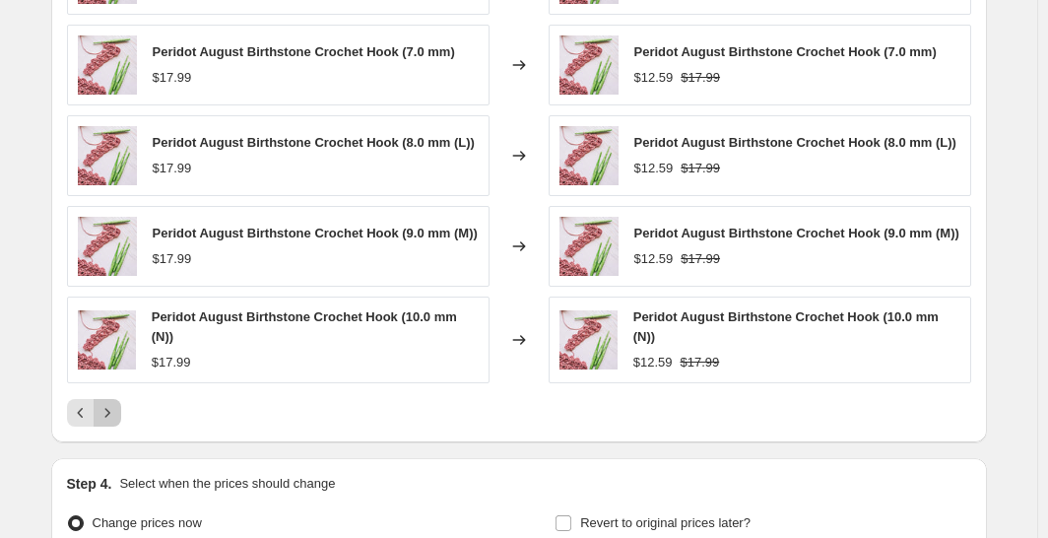
click at [114, 404] on button "Next" at bounding box center [108, 413] width 28 height 28
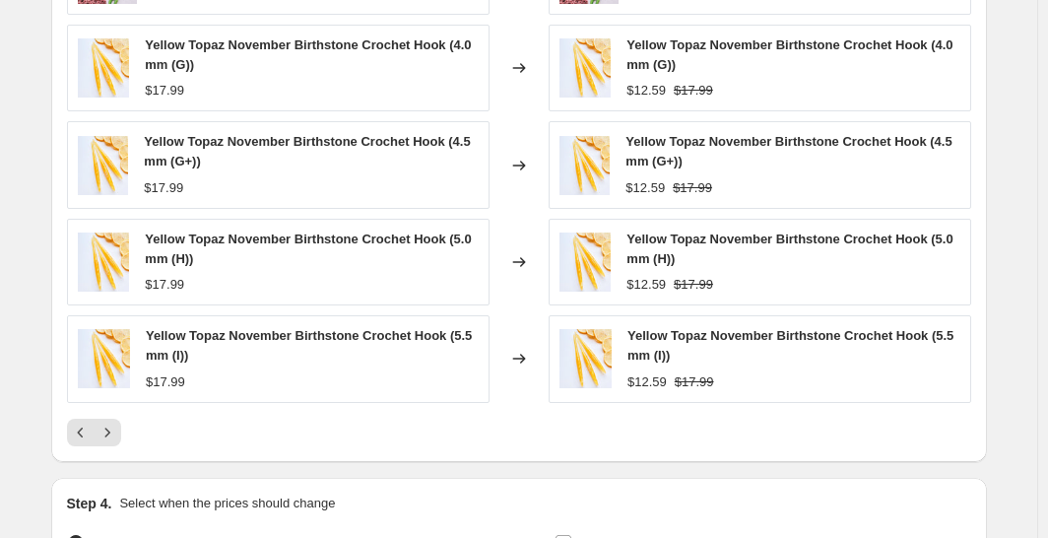
click at [114, 404] on div "Peridot August Birthstone Crochet Hook (Full Set) $179.99 Changed to Peridot Au…" at bounding box center [519, 190] width 904 height 512
click at [114, 425] on icon "Next" at bounding box center [107, 432] width 20 height 20
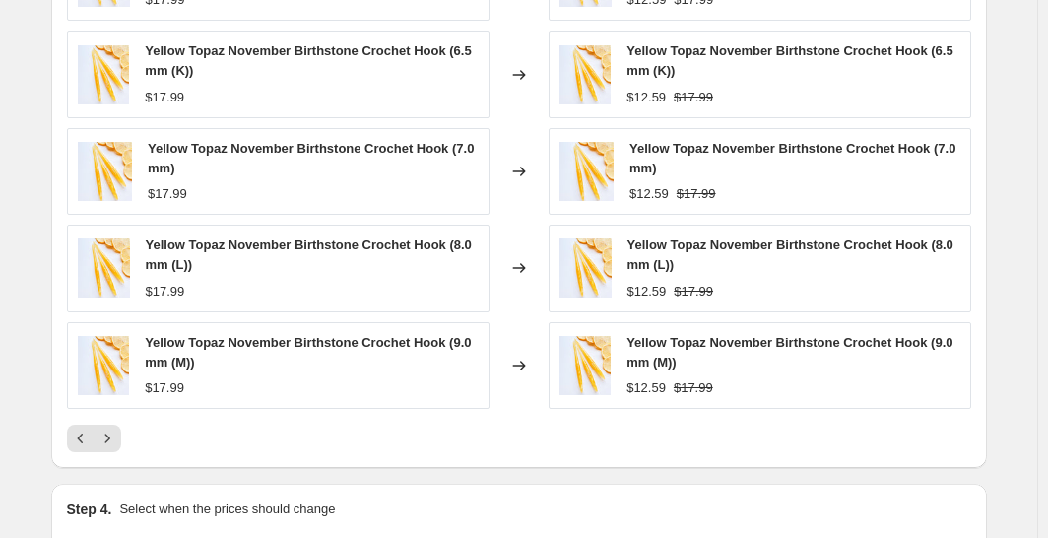
click at [114, 428] on icon "Next" at bounding box center [107, 438] width 20 height 20
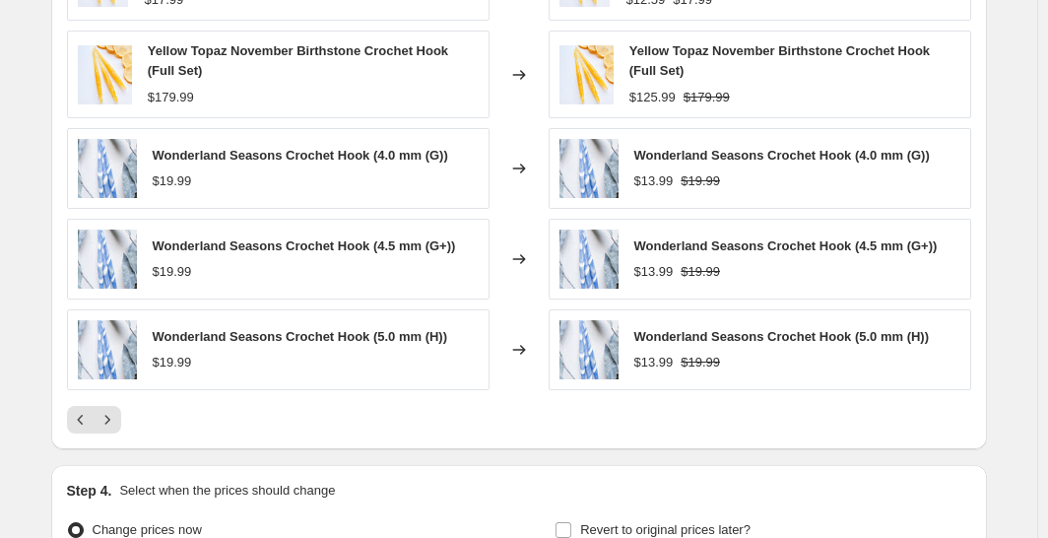
click at [117, 413] on icon "Next" at bounding box center [107, 420] width 20 height 20
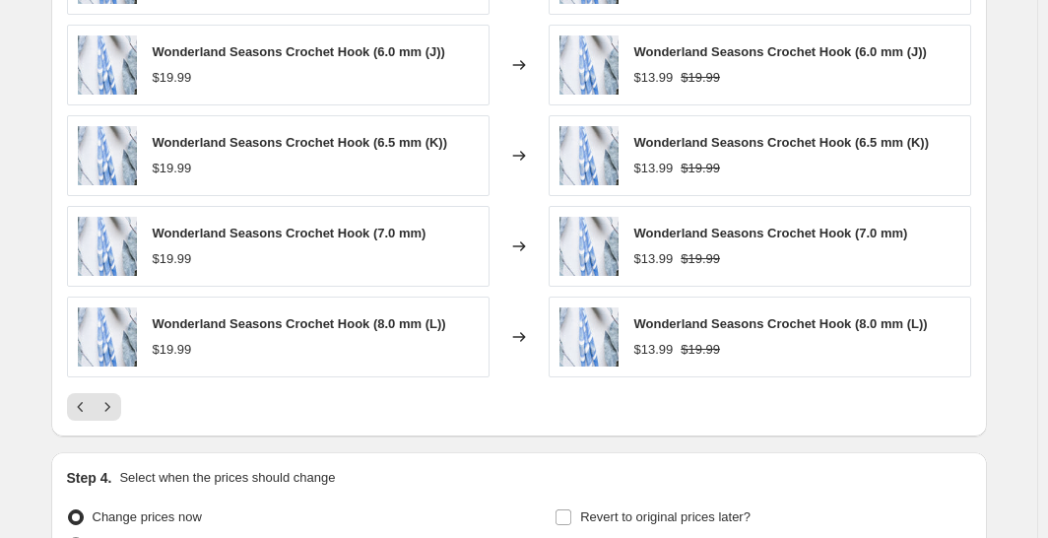
click at [118, 413] on button "Next" at bounding box center [108, 407] width 28 height 28
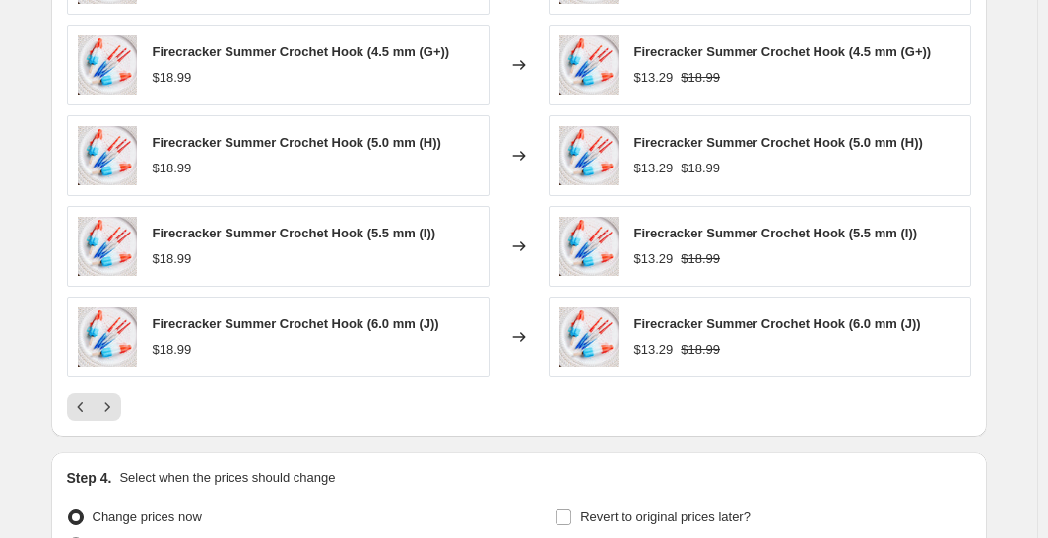
click at [118, 413] on button "Next" at bounding box center [108, 407] width 28 height 28
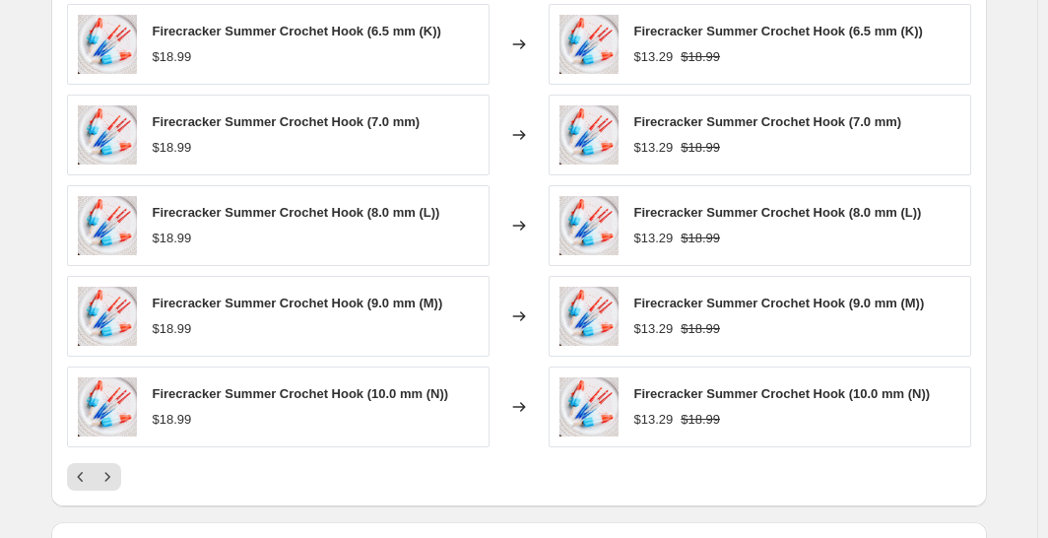
scroll to position [1647, 0]
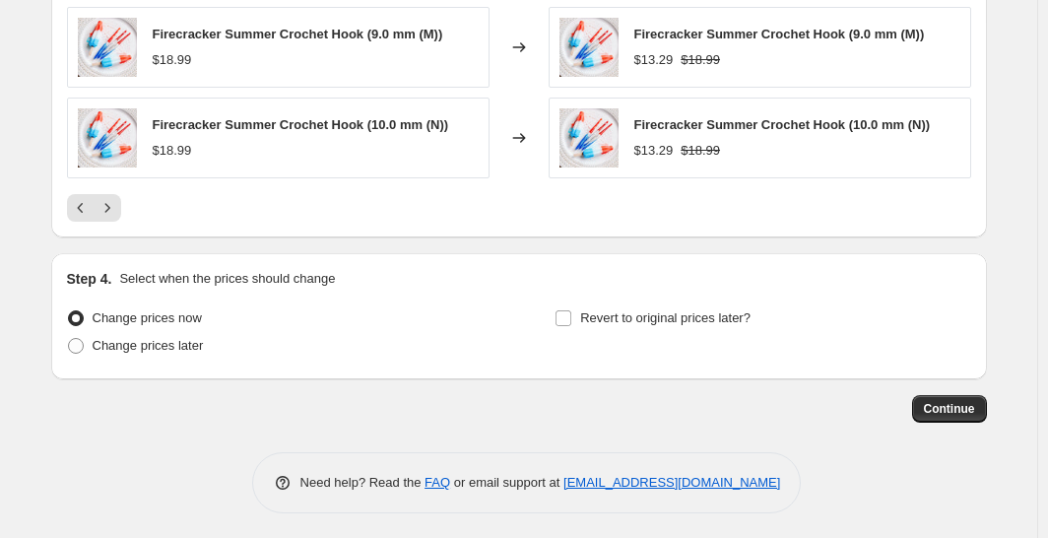
click at [951, 395] on button "Continue" at bounding box center [949, 409] width 75 height 28
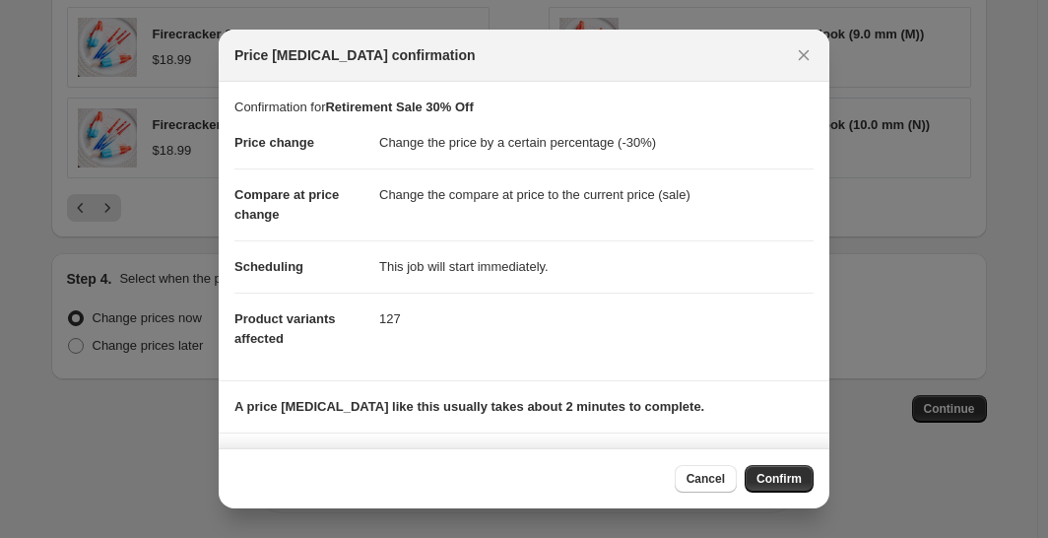
click at [782, 476] on span "Confirm" at bounding box center [778, 479] width 45 height 16
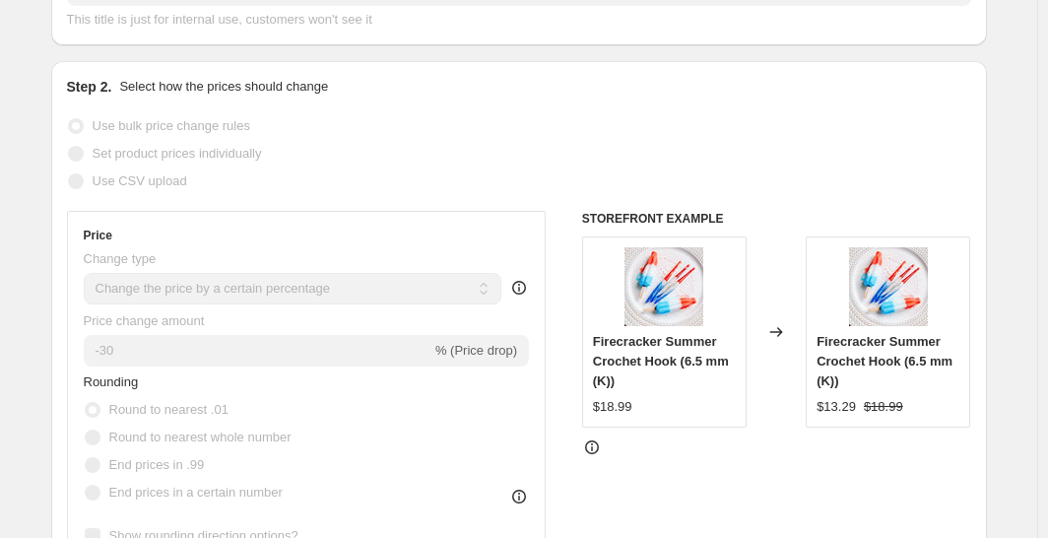
scroll to position [293, 0]
select select "percentage"
select select "collection"
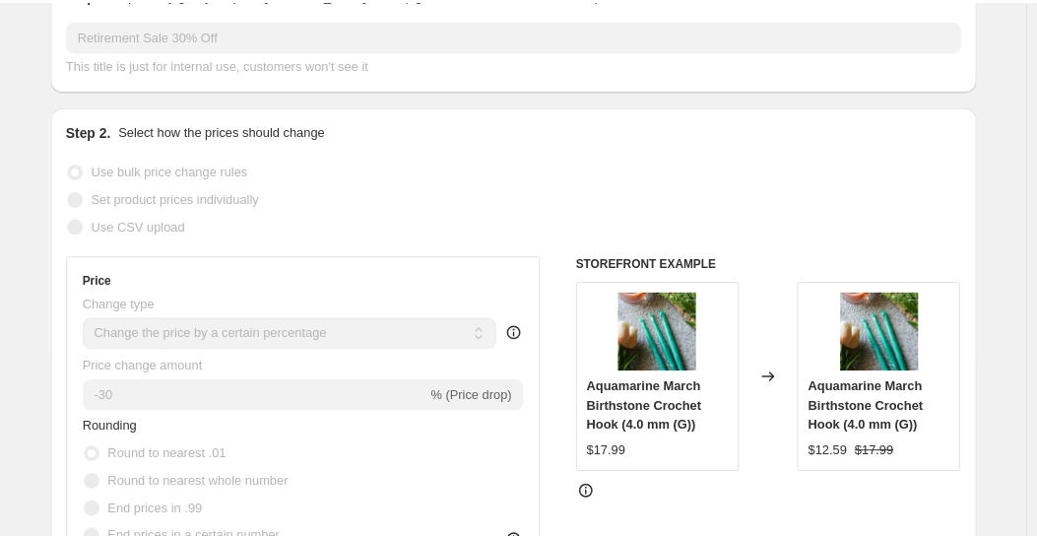
scroll to position [0, 0]
